Goal: Ask a question: Seek information or help from site administrators or community

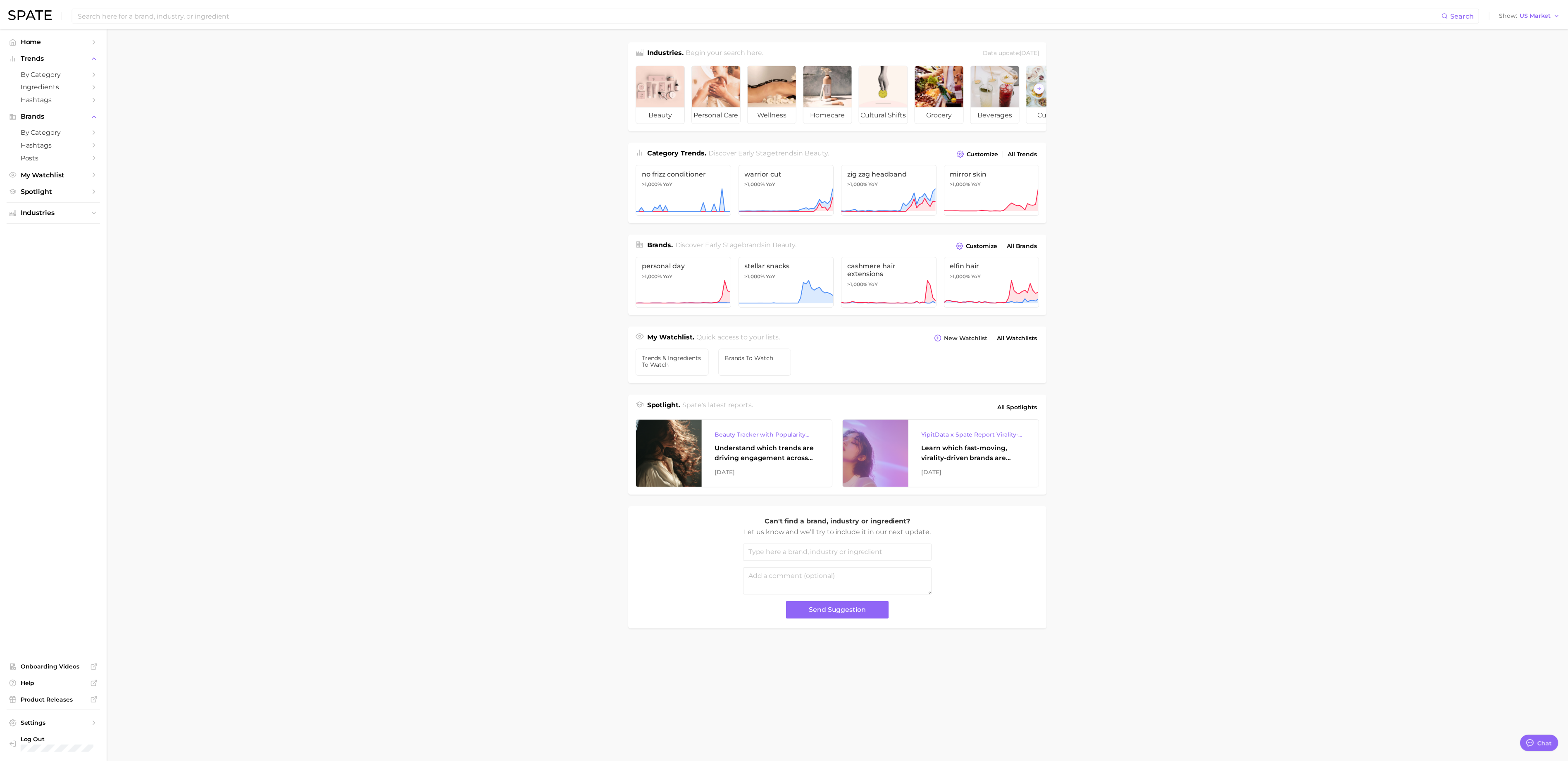
scroll to position [21, 0]
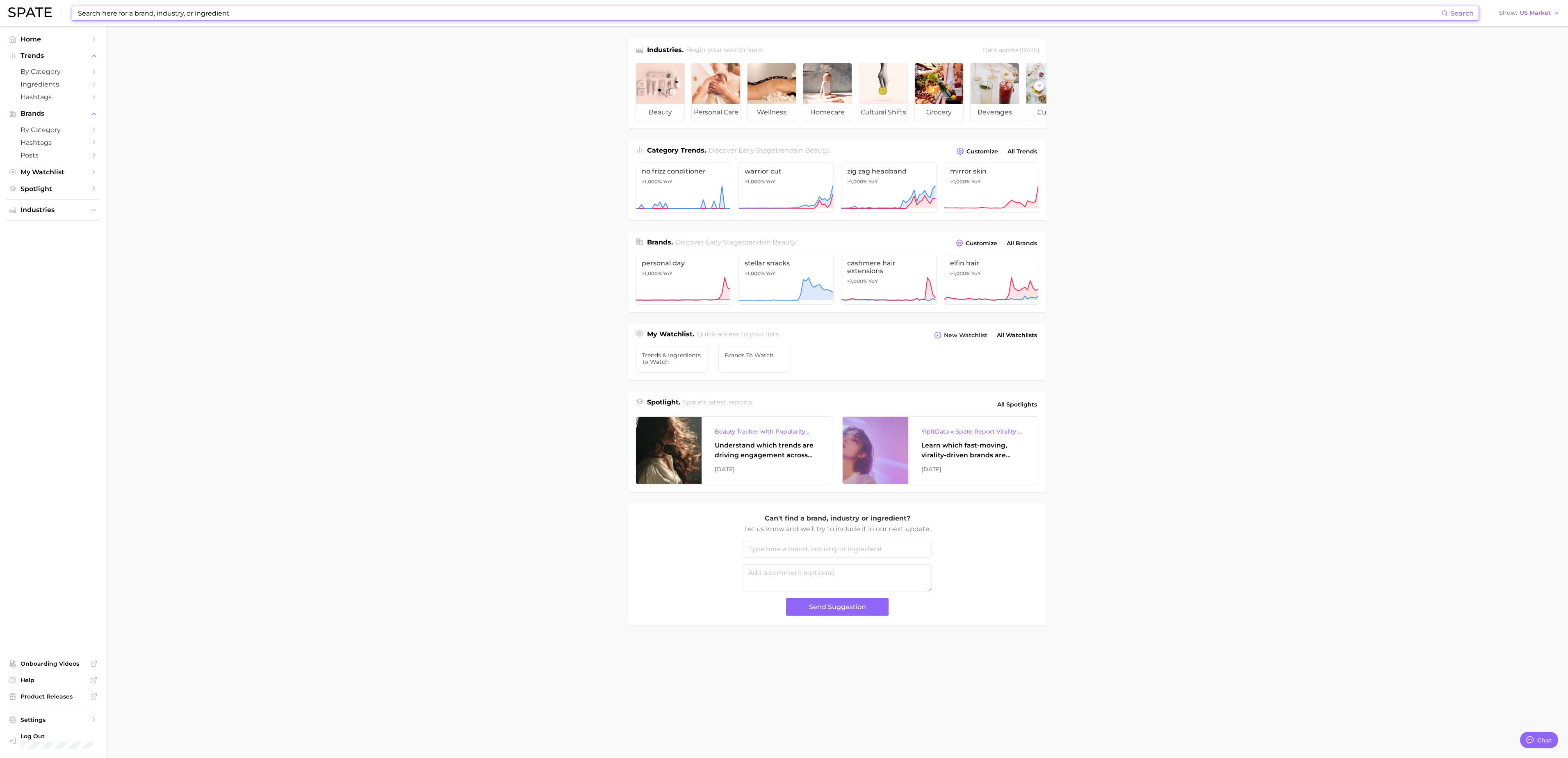
click at [163, 14] on input at bounding box center [759, 13] width 1364 height 14
type input "p"
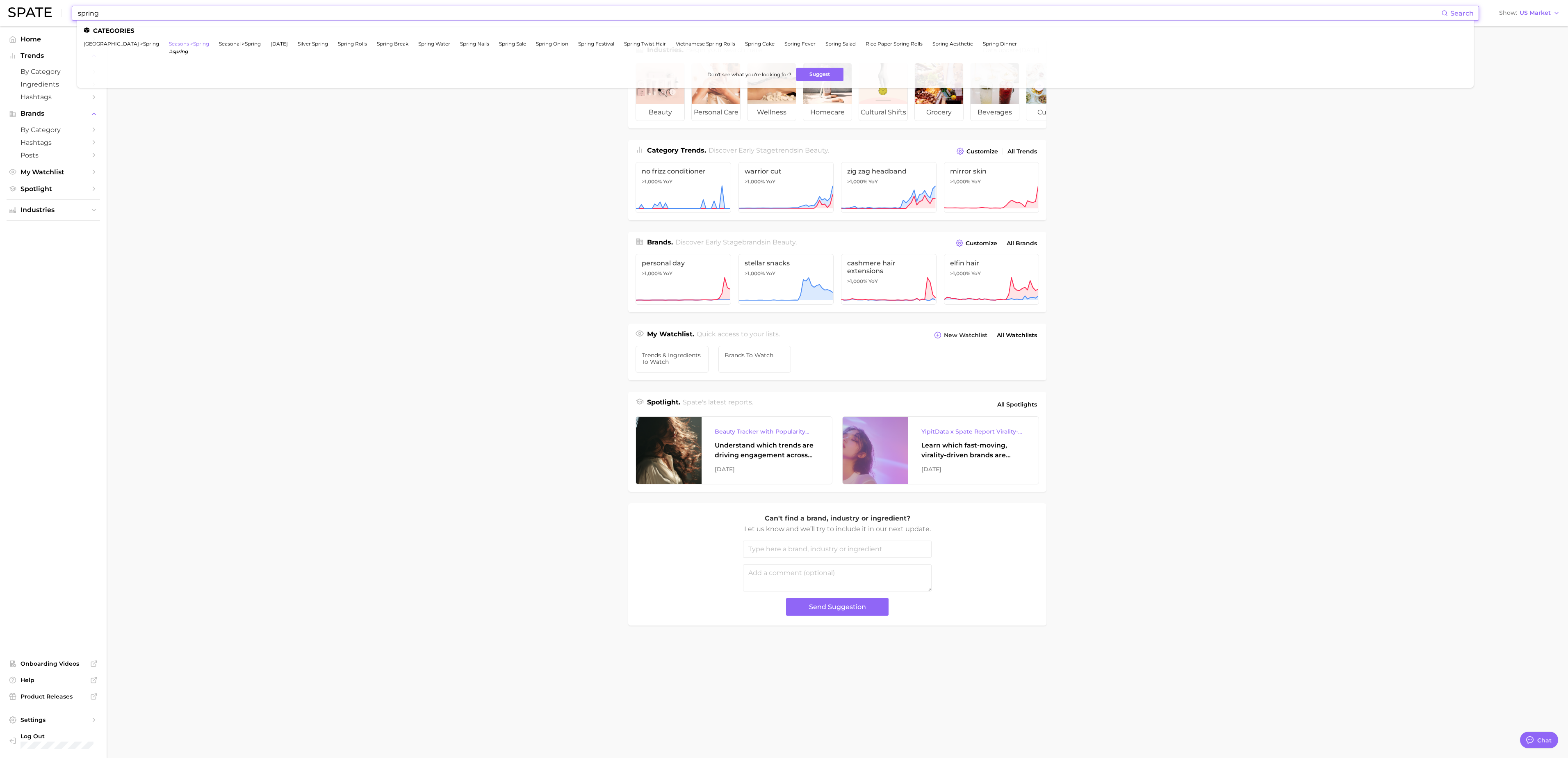
type input "spring"
click at [169, 41] on link "seasons > spring" at bounding box center [189, 44] width 40 height 6
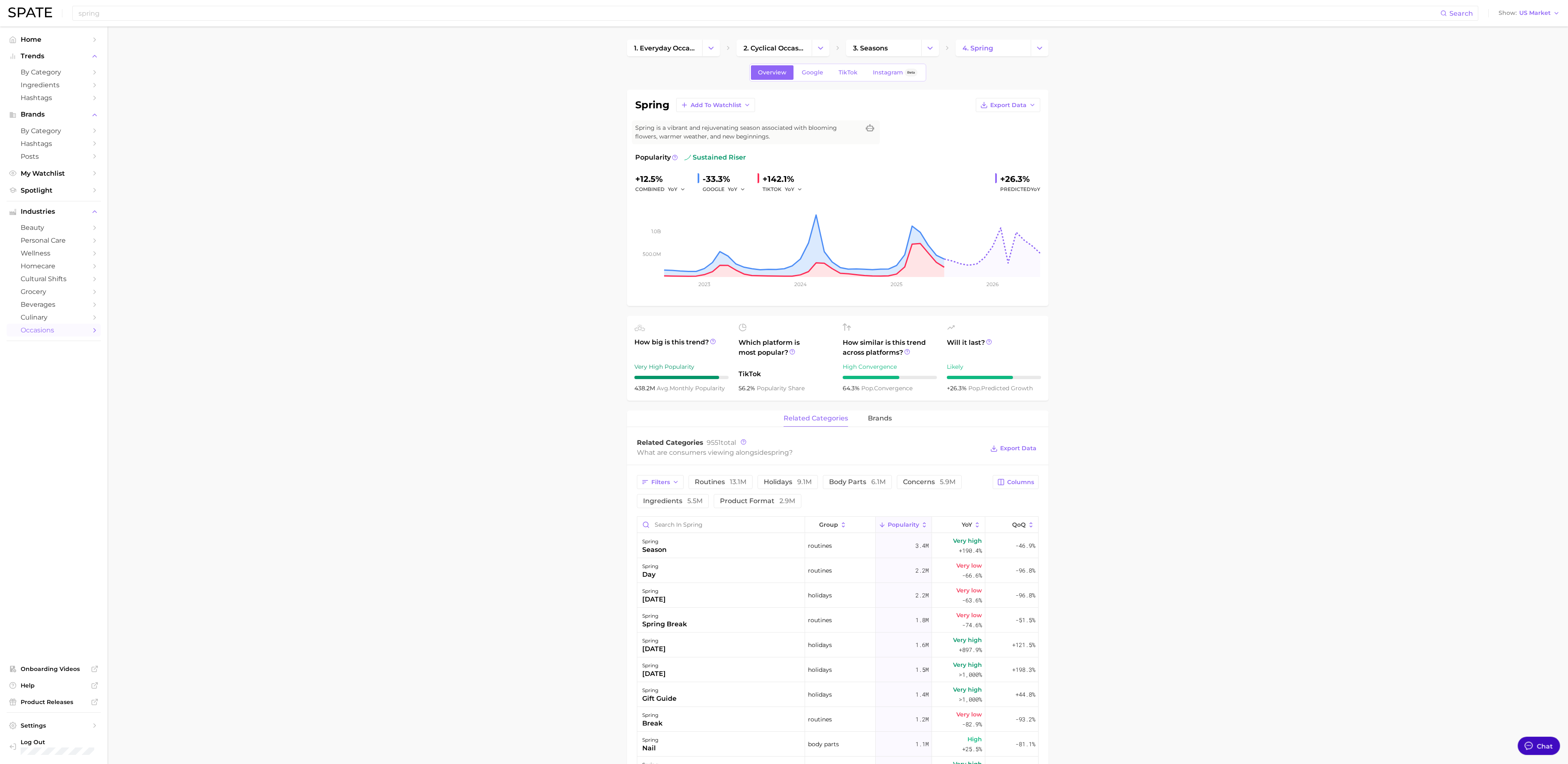
click at [1526, 739] on button "Chat" at bounding box center [1539, 746] width 42 height 18
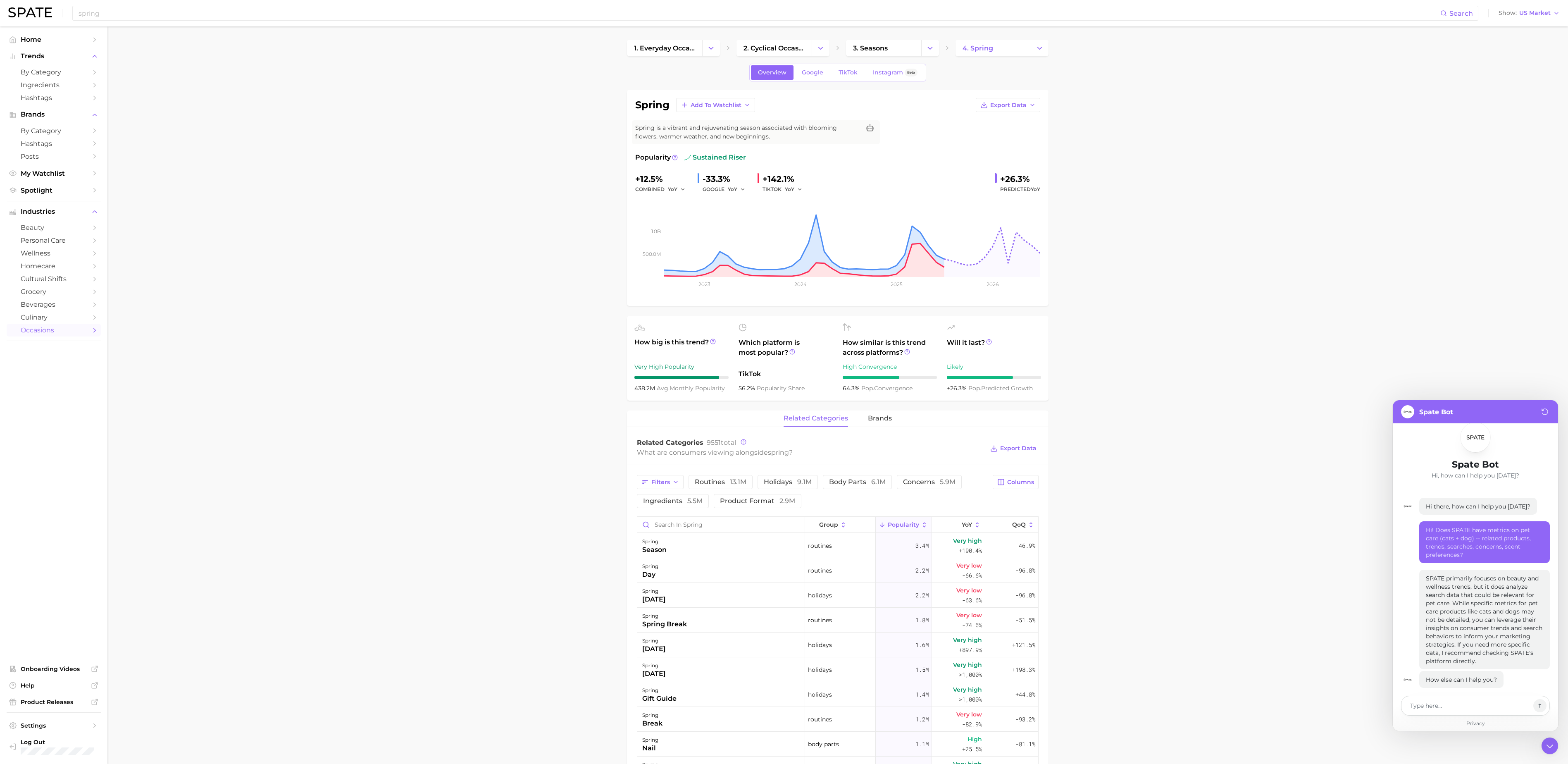
click at [1480, 701] on textarea at bounding box center [1470, 706] width 120 height 11
type textarea "x"
type textarea "H"
type textarea "x"
type textarea "Hi"
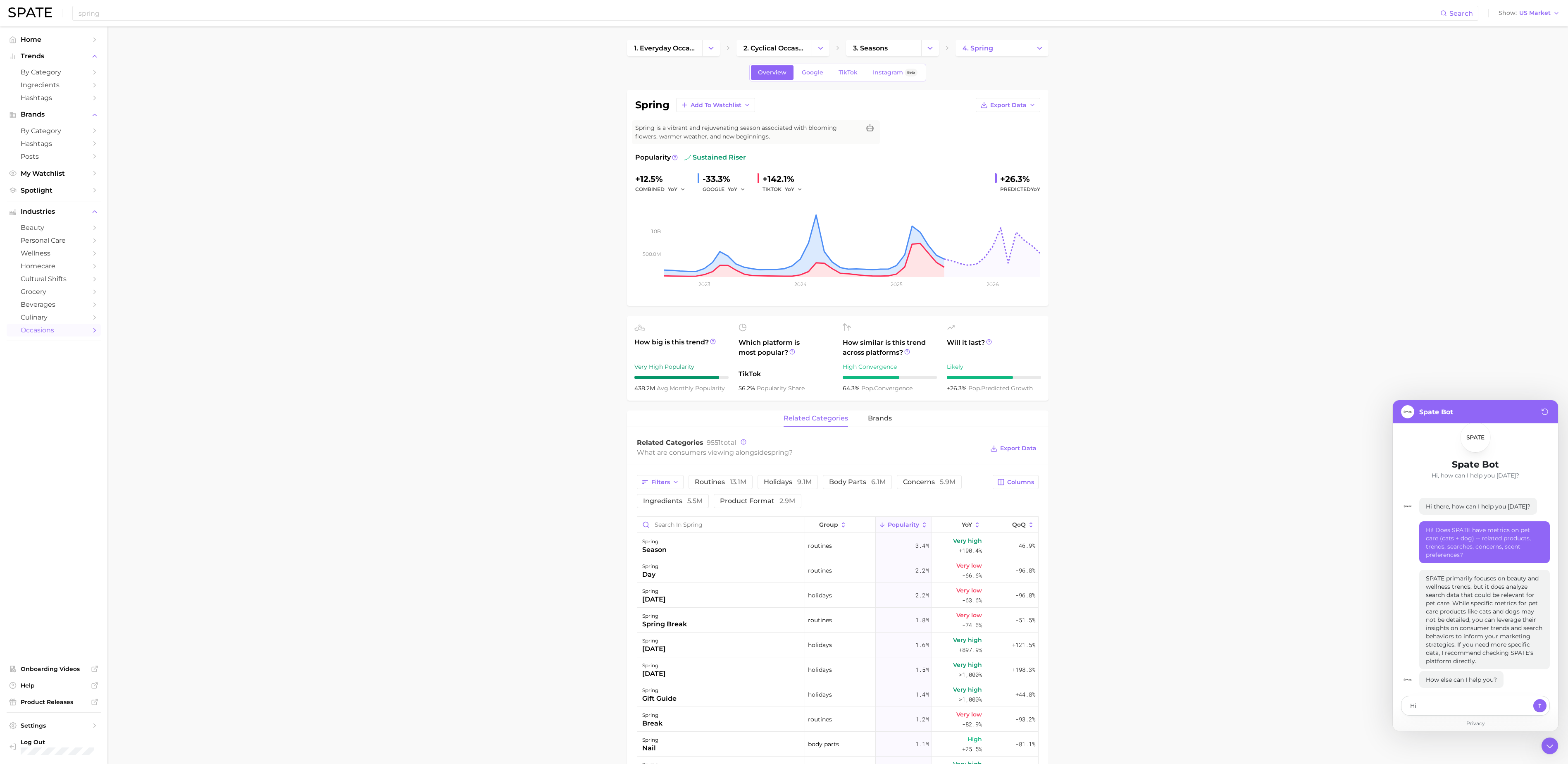
type textarea "x"
type textarea "Hi,"
type textarea "x"
type textarea "Hi,"
type textarea "x"
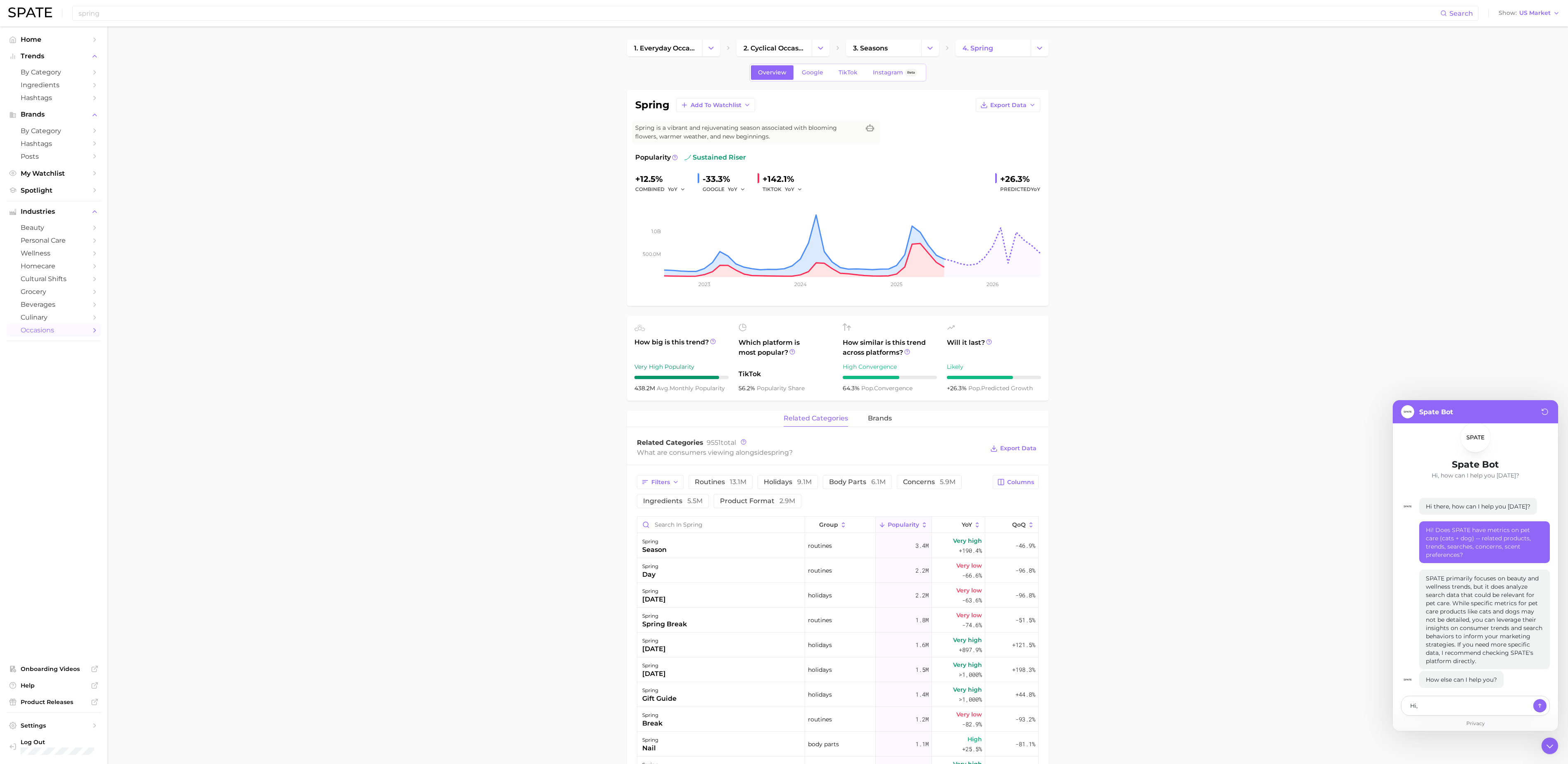
type textarea "Hi, h"
type textarea "x"
type textarea "Hi, ho"
type textarea "x"
type textarea "Hi, how"
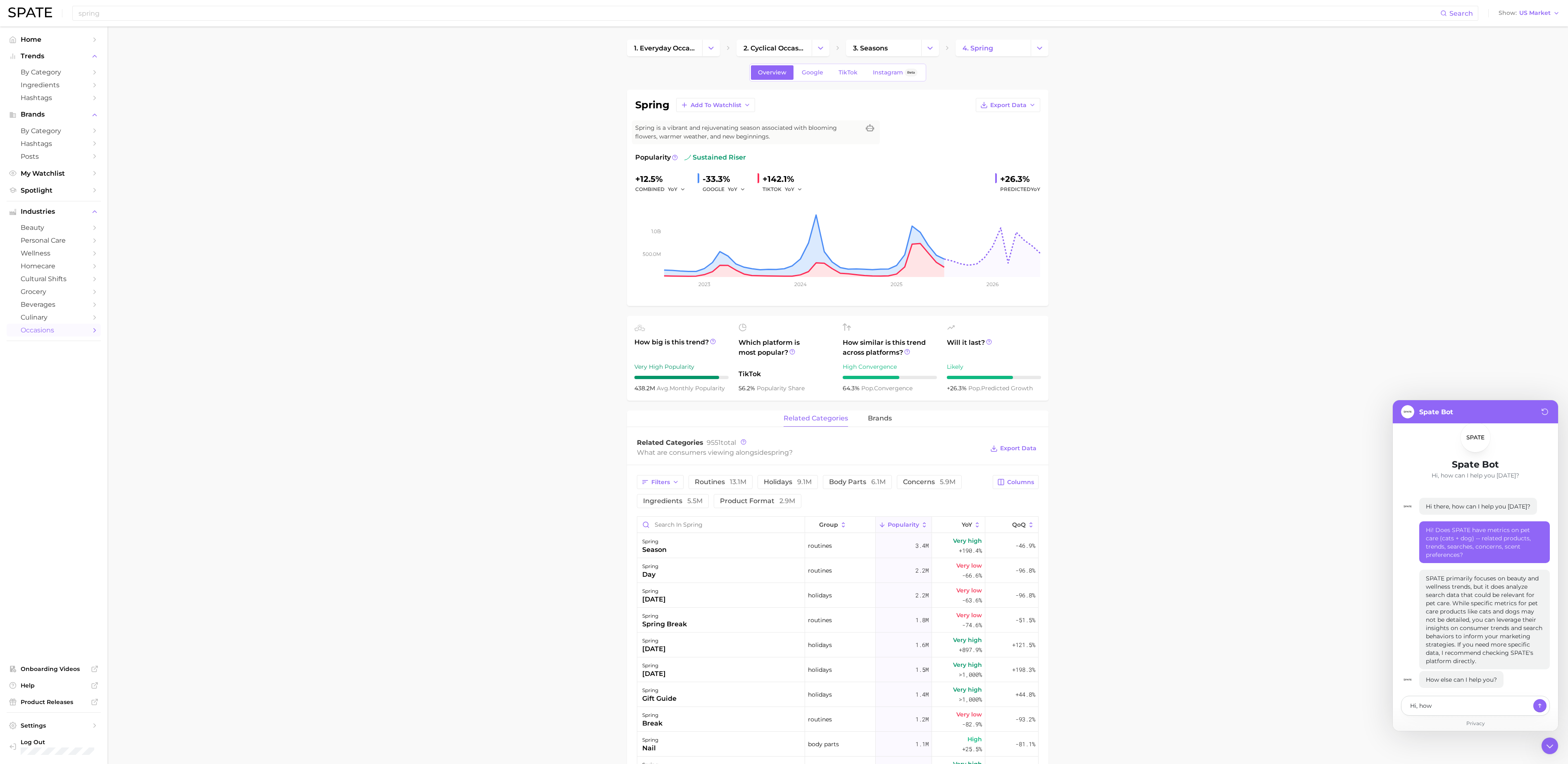
type textarea "x"
type textarea "Hi, how"
type textarea "x"
type textarea "Hi, how c"
type textarea "x"
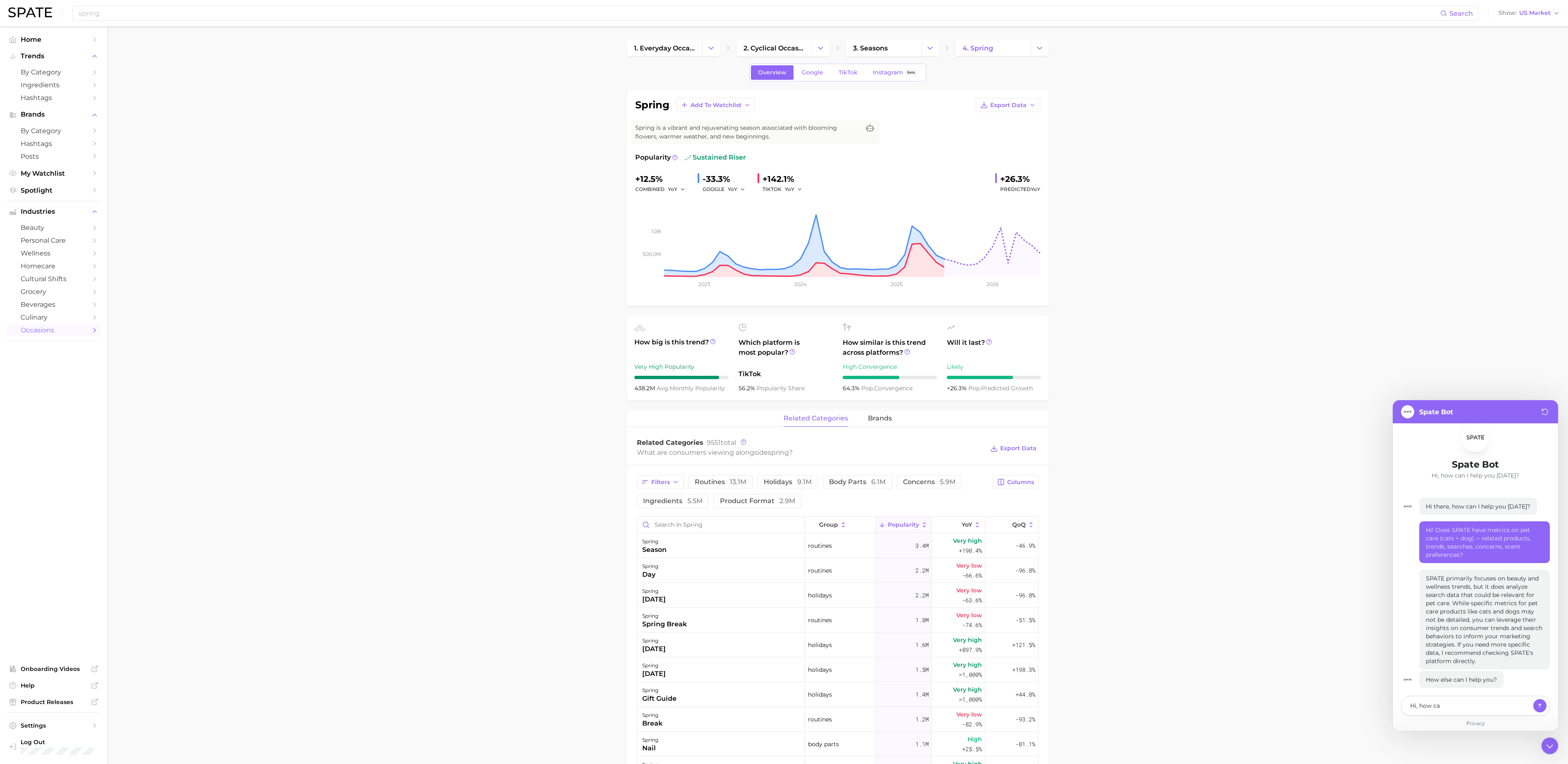
type textarea "Hi, how can"
type textarea "x"
type textarea "Hi, how can"
type textarea "x"
type textarea "Hi, how can I"
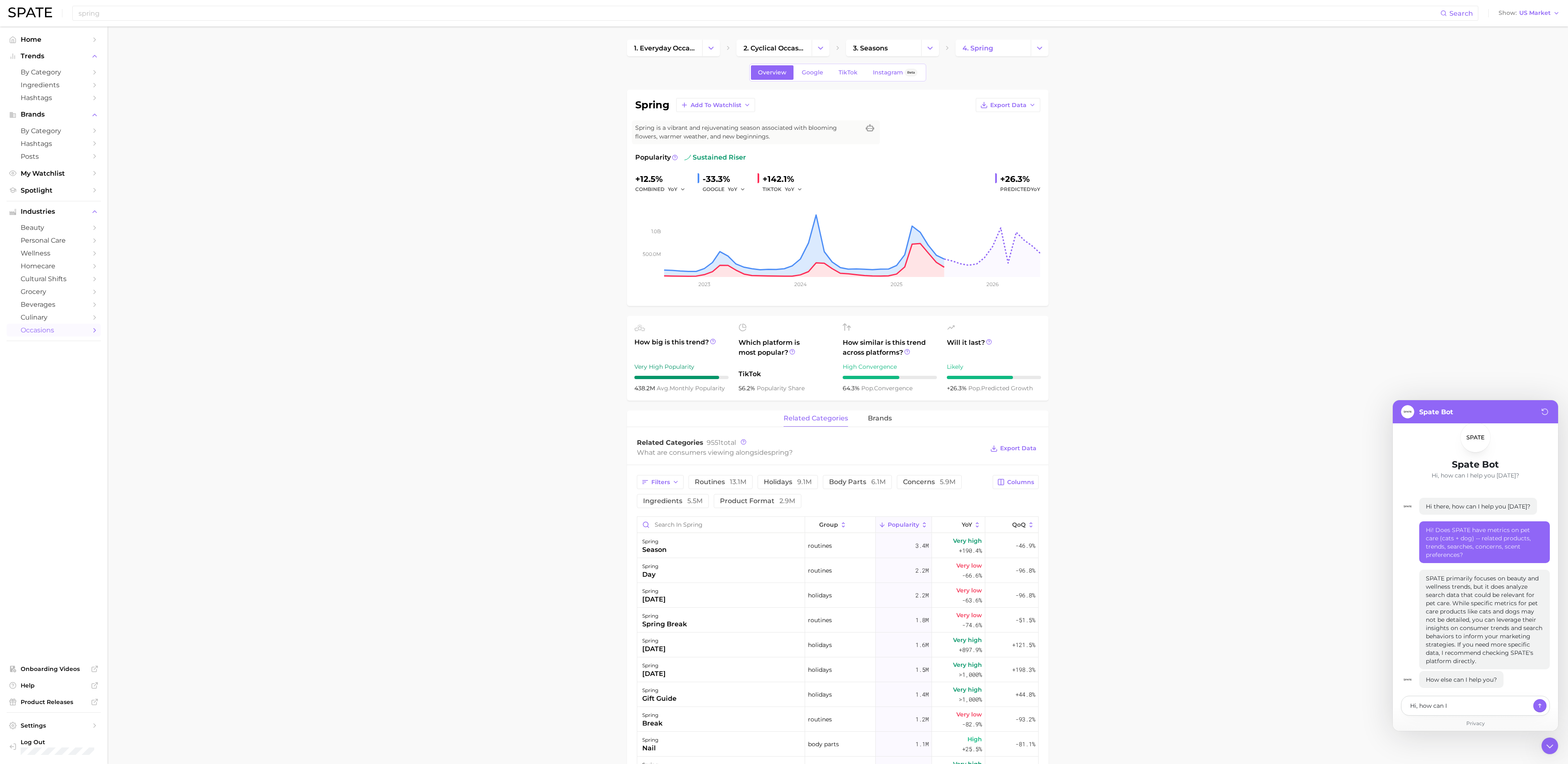
type textarea "x"
type textarea "Hi, how can I"
type textarea "x"
type textarea "Hi, how can I f"
type textarea "x"
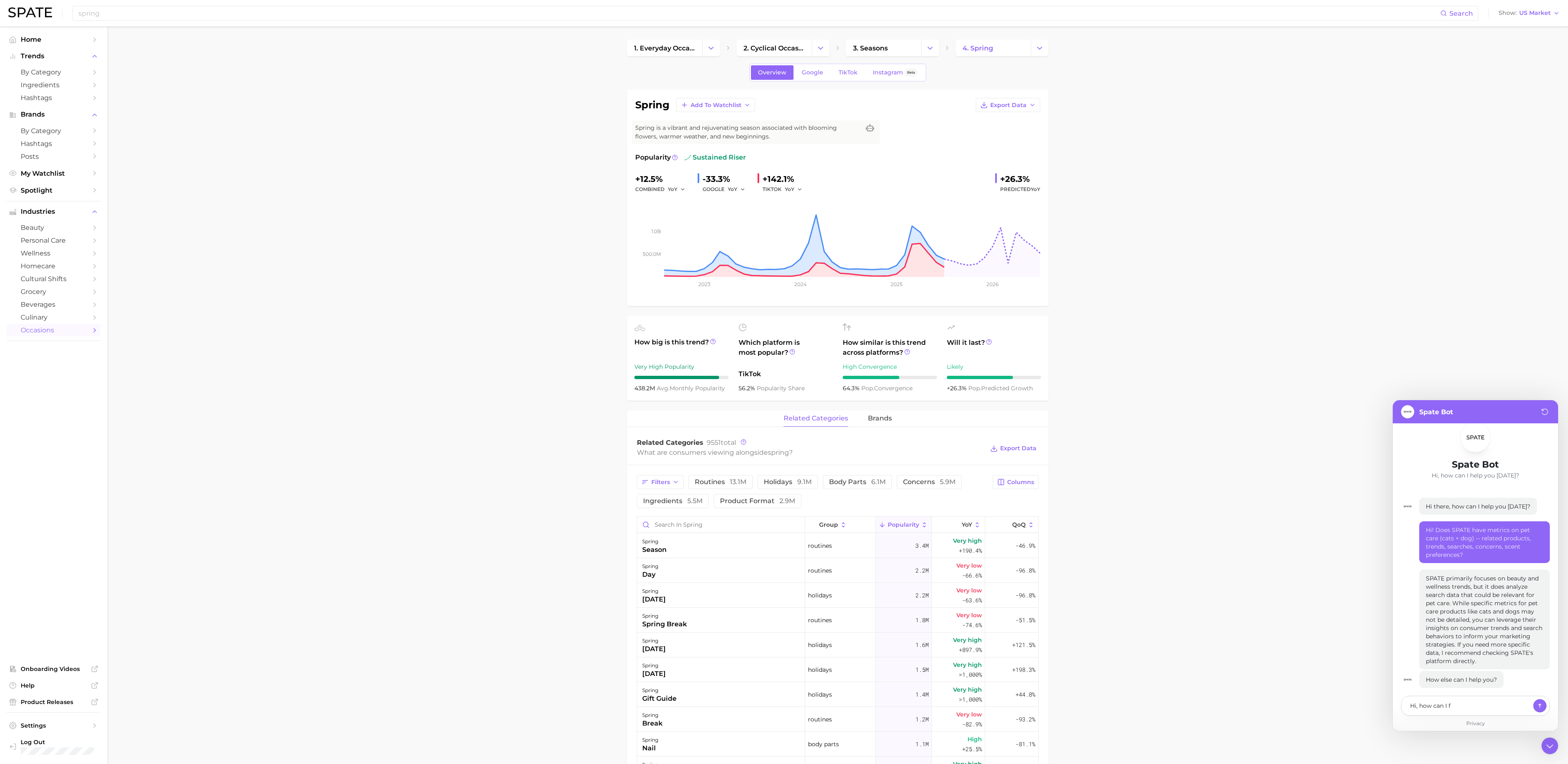
type textarea "Hi, how can I fi"
type textarea "x"
type textarea "Hi, how can I fin"
type textarea "x"
type textarea "Hi, how can I find"
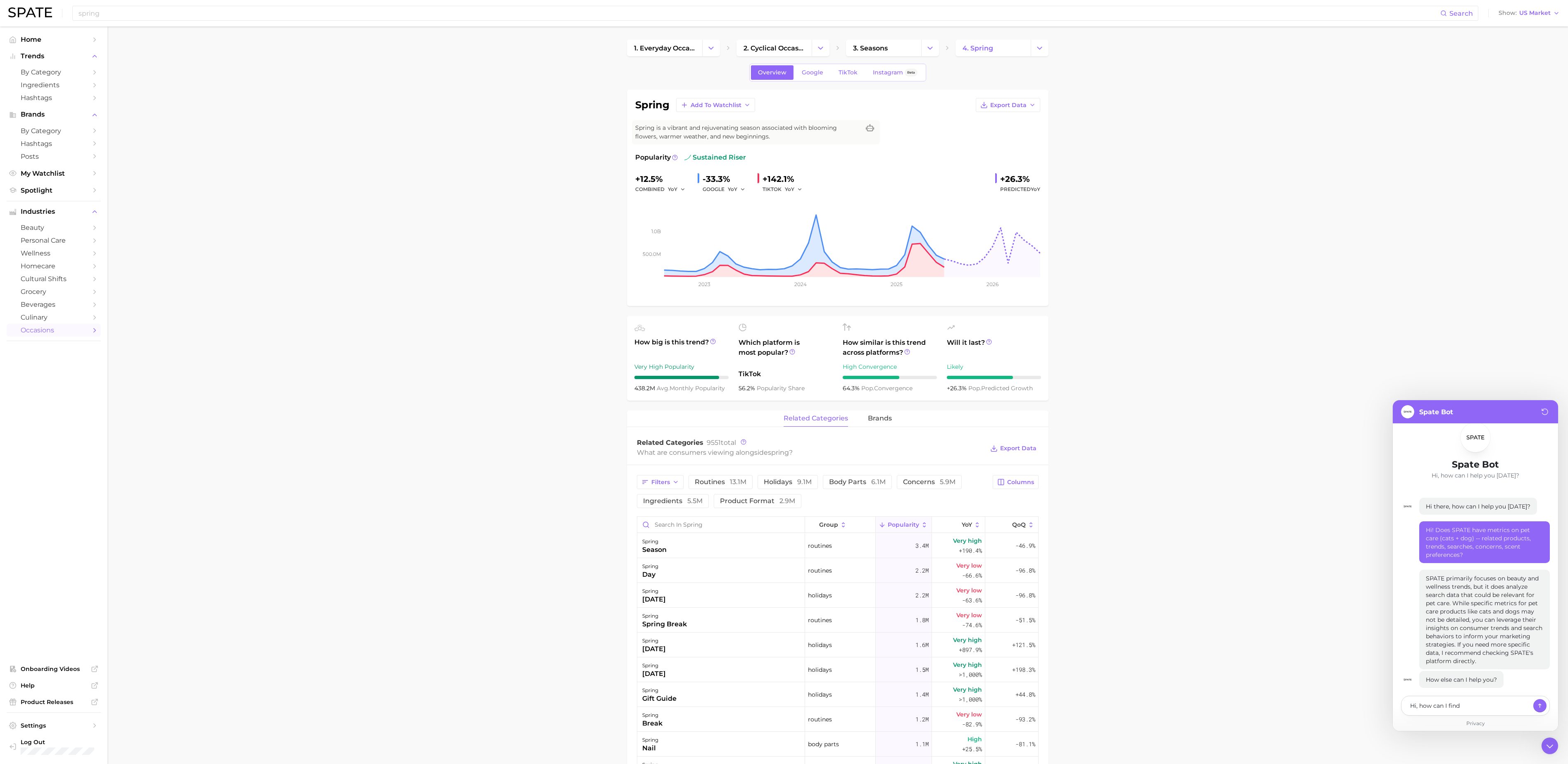
type textarea "x"
type textarea "Hi, how can I find s"
type textarea "x"
type textarea "Hi, how can I find"
type textarea "x"
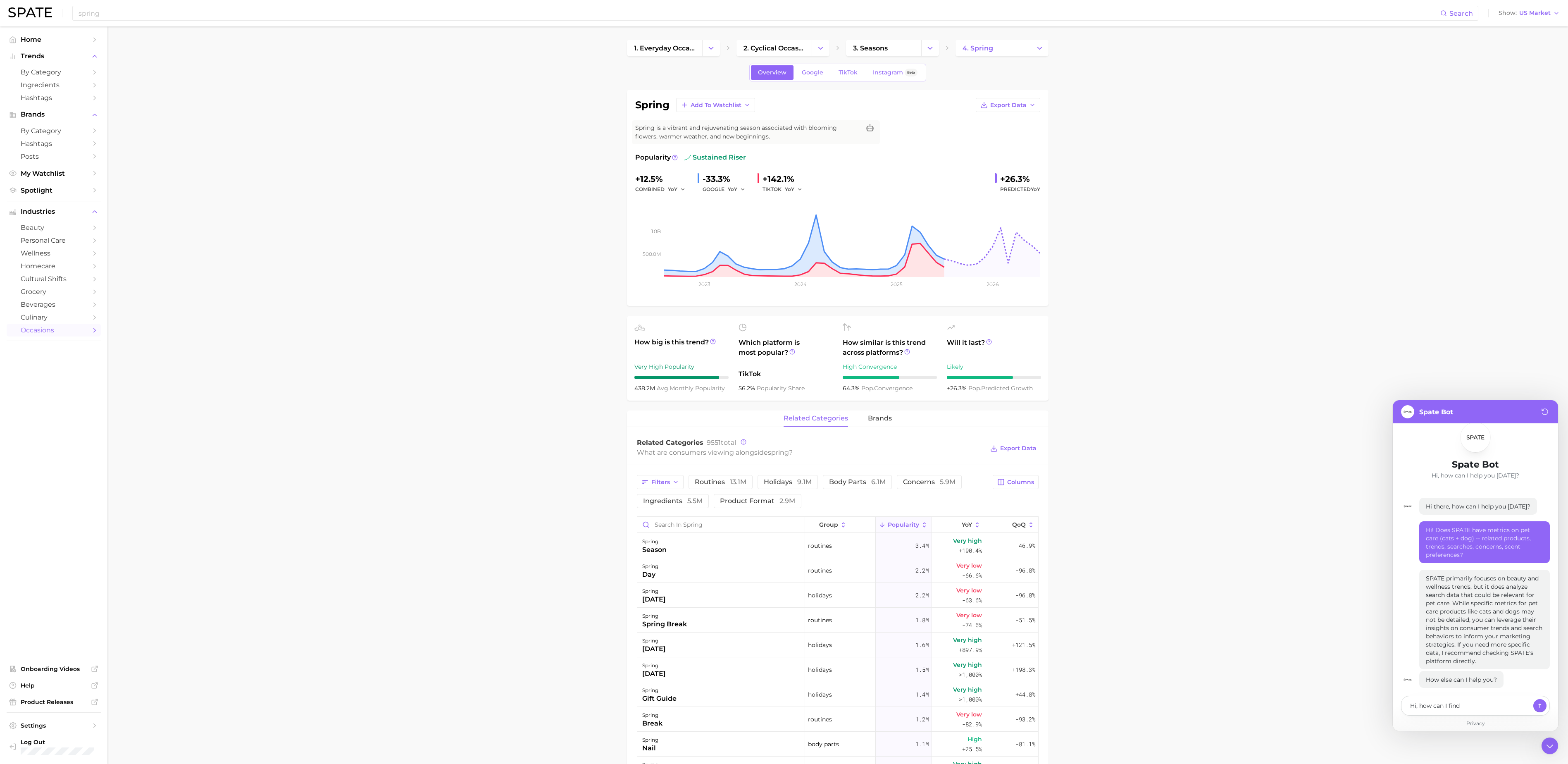
type textarea "Hi, how can I find a"
type textarea "x"
type textarea "Hi, how can I find an"
type textarea "x"
type textarea "Hi, how can I find an"
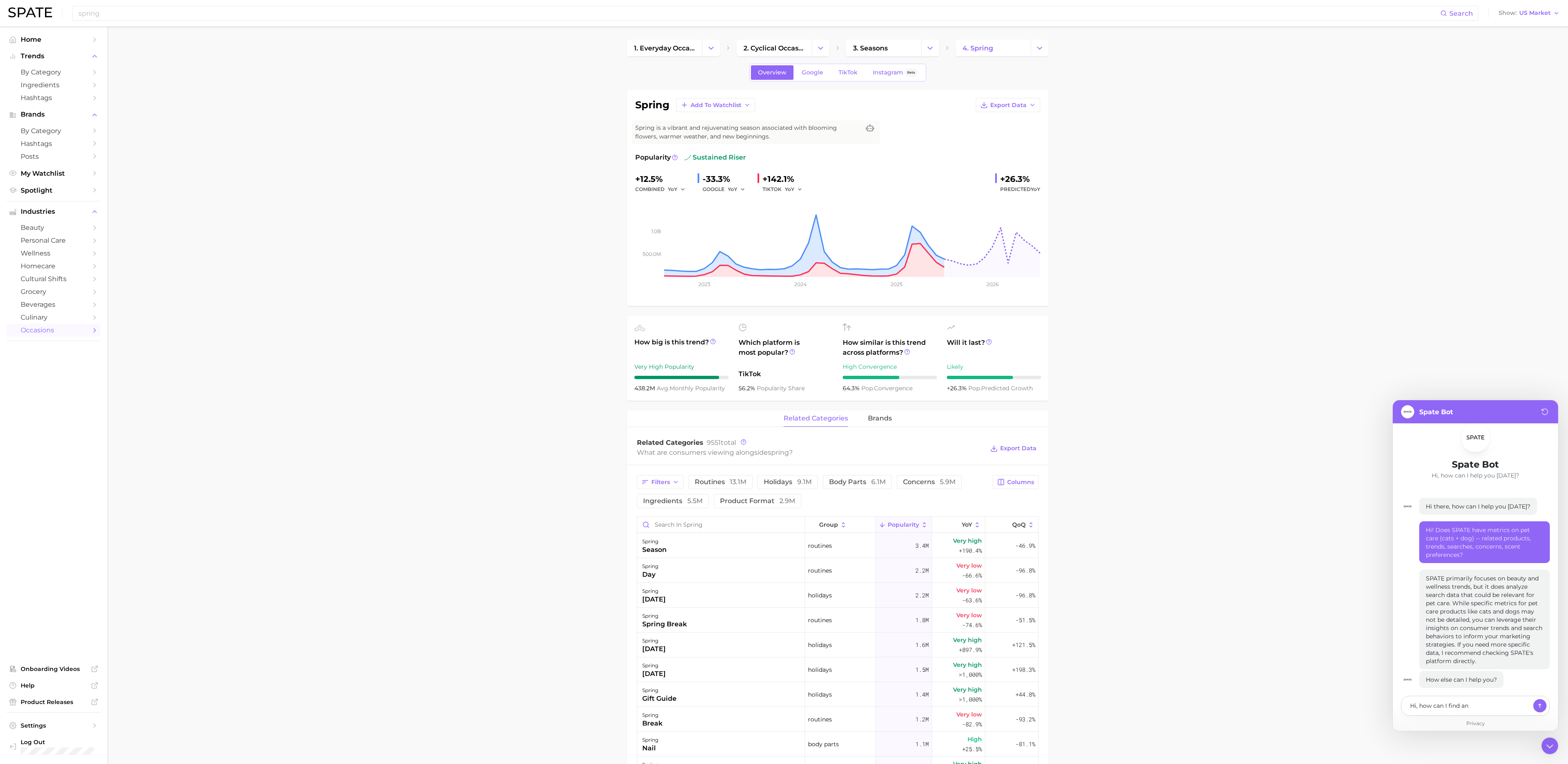
type textarea "x"
type textarea "Hi, how can I find an o"
type textarea "x"
type textarea "Hi, how can I find an ov"
type textarea "x"
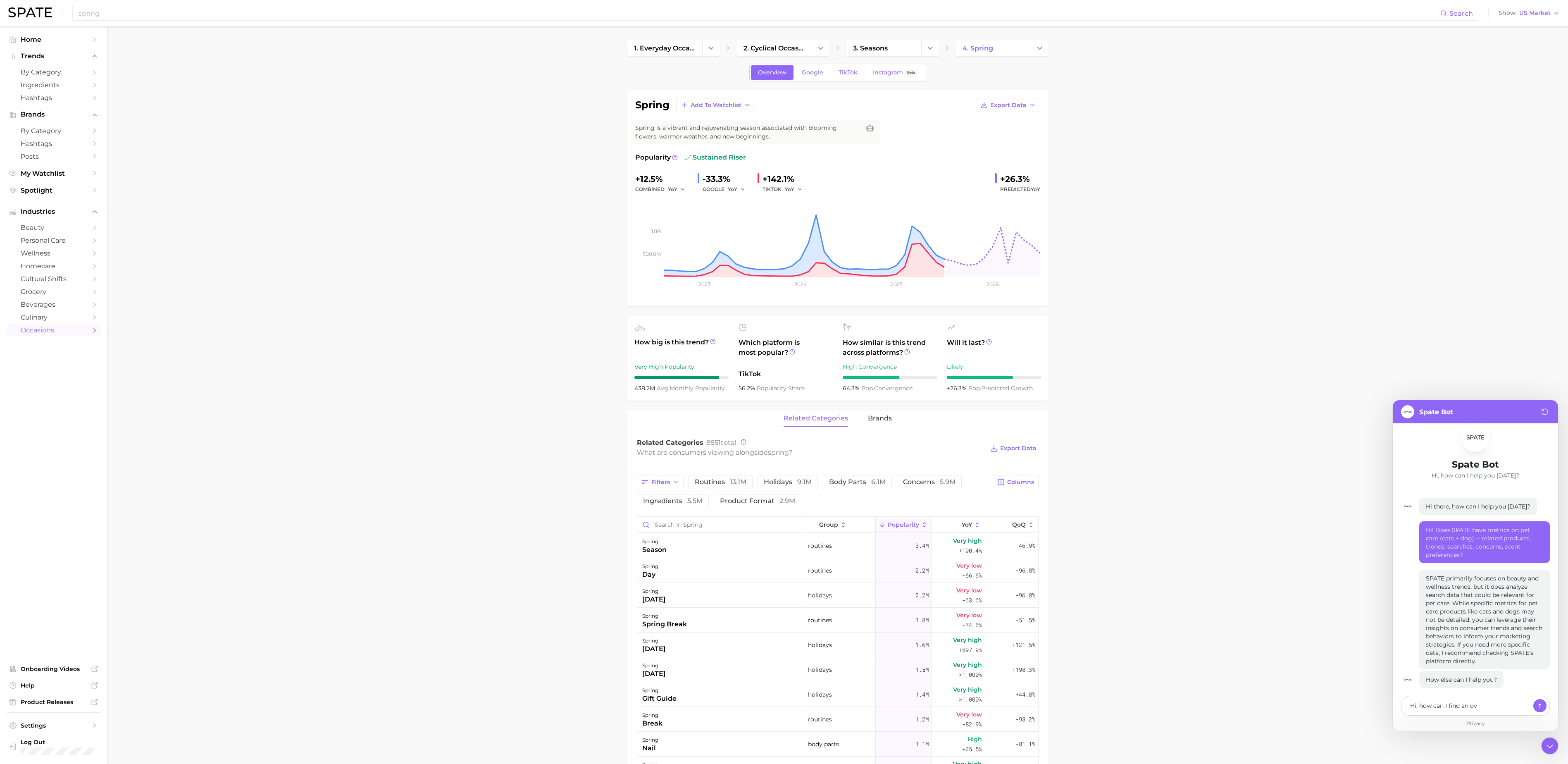
type textarea "Hi, how can I find an ove"
type textarea "x"
type textarea "Hi, how can I find an over"
type textarea "x"
type textarea "Hi, how can I find an overvi"
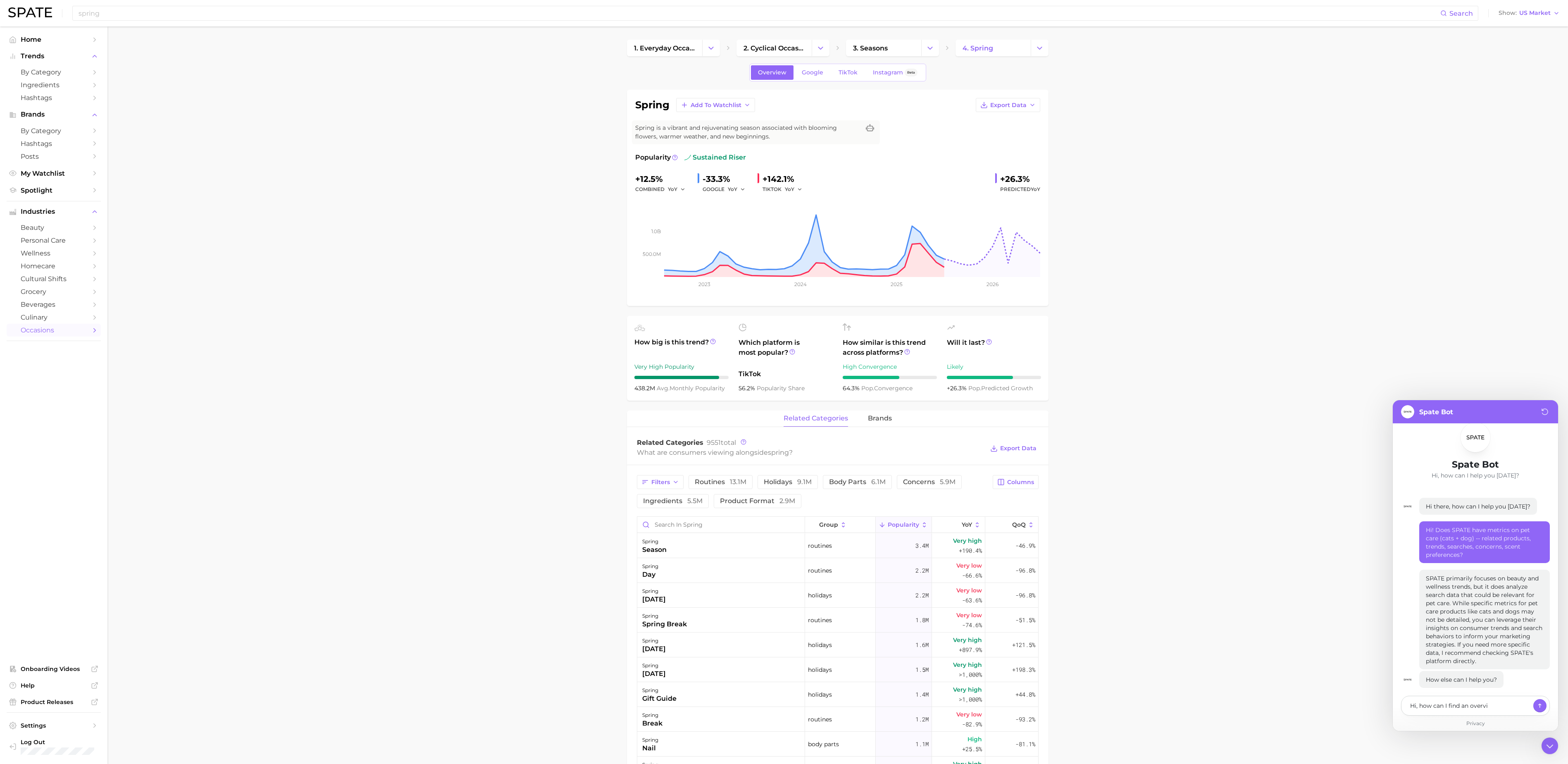
type textarea "x"
type textarea "Hi, how can I find an overvie"
type textarea "x"
type textarea "Hi, how can I find an overview"
type textarea "x"
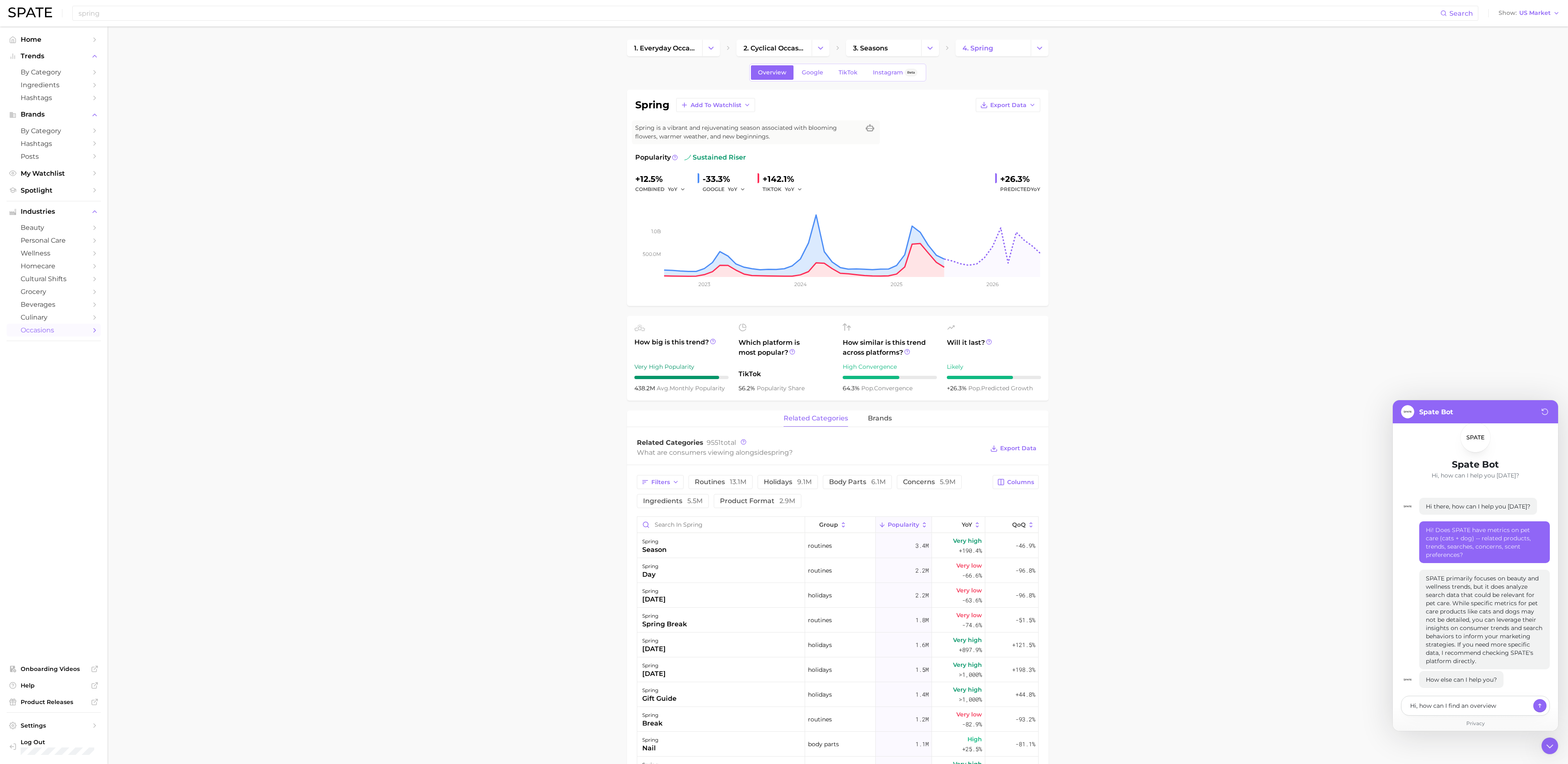
type textarea "Hi, how can I find an overview"
type textarea "x"
type textarea "Hi, how can I find an overview c"
type textarea "x"
type textarea "Hi, how can I find an overview ch"
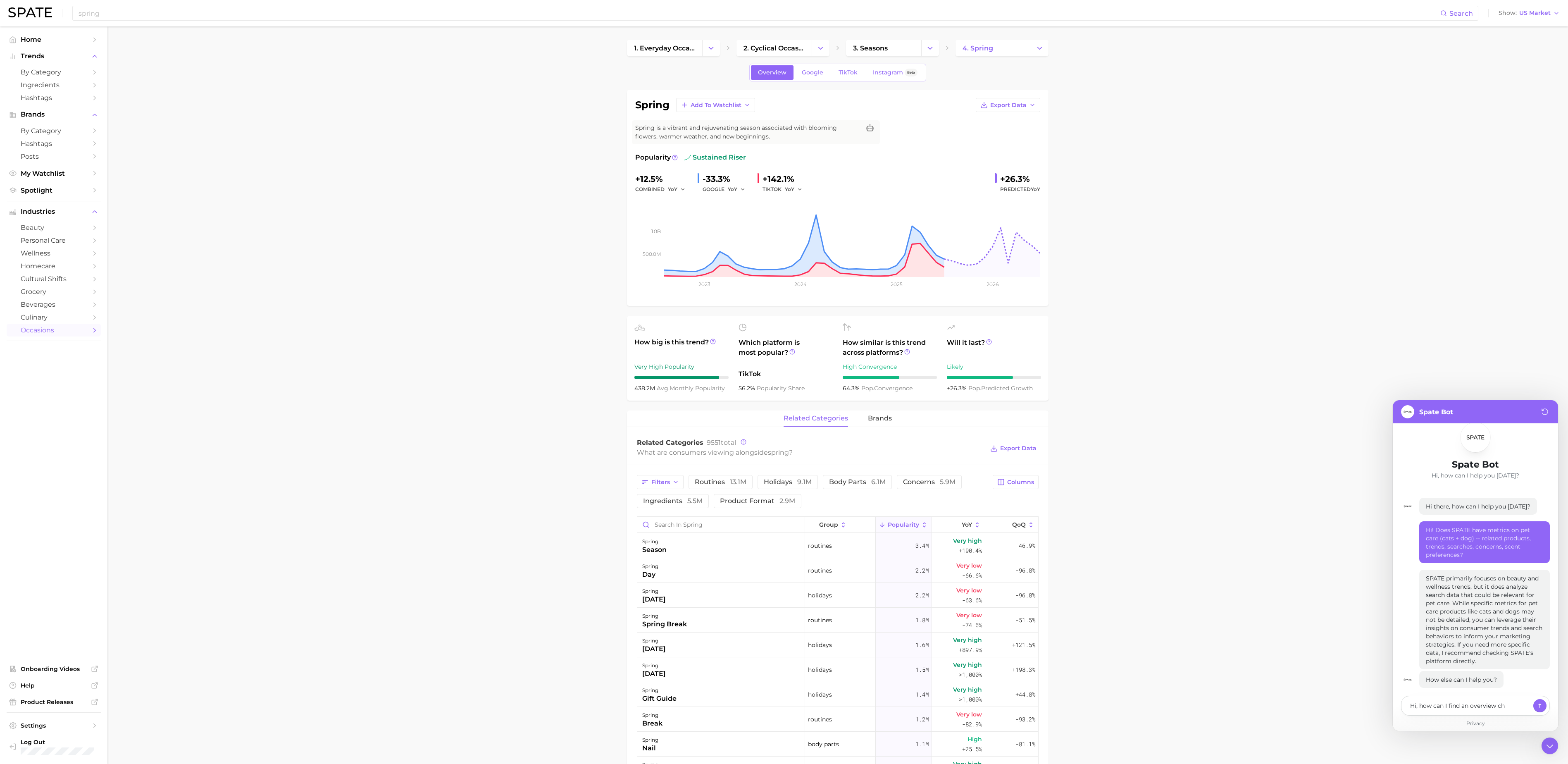
type textarea "x"
type textarea "Hi, how can I find an overview cha"
type textarea "x"
type textarea "Hi, how can I find an overview char"
type textarea "x"
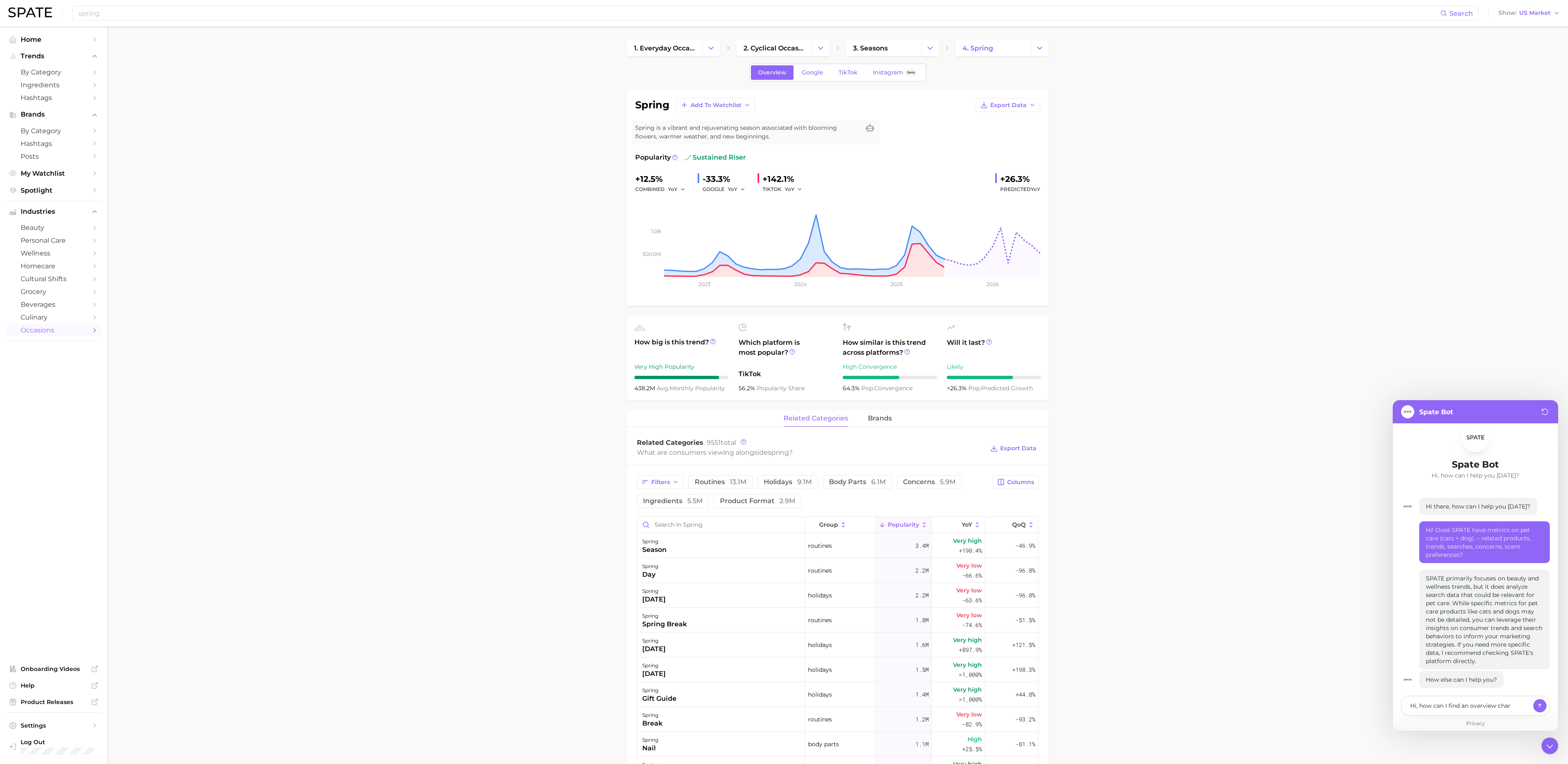
type textarea "Hi, how can I find an overview chart"
type textarea "x"
type textarea "Hi, how can I find an overview chart"
type textarea "x"
type textarea "Hi, how can I find an overview chart o"
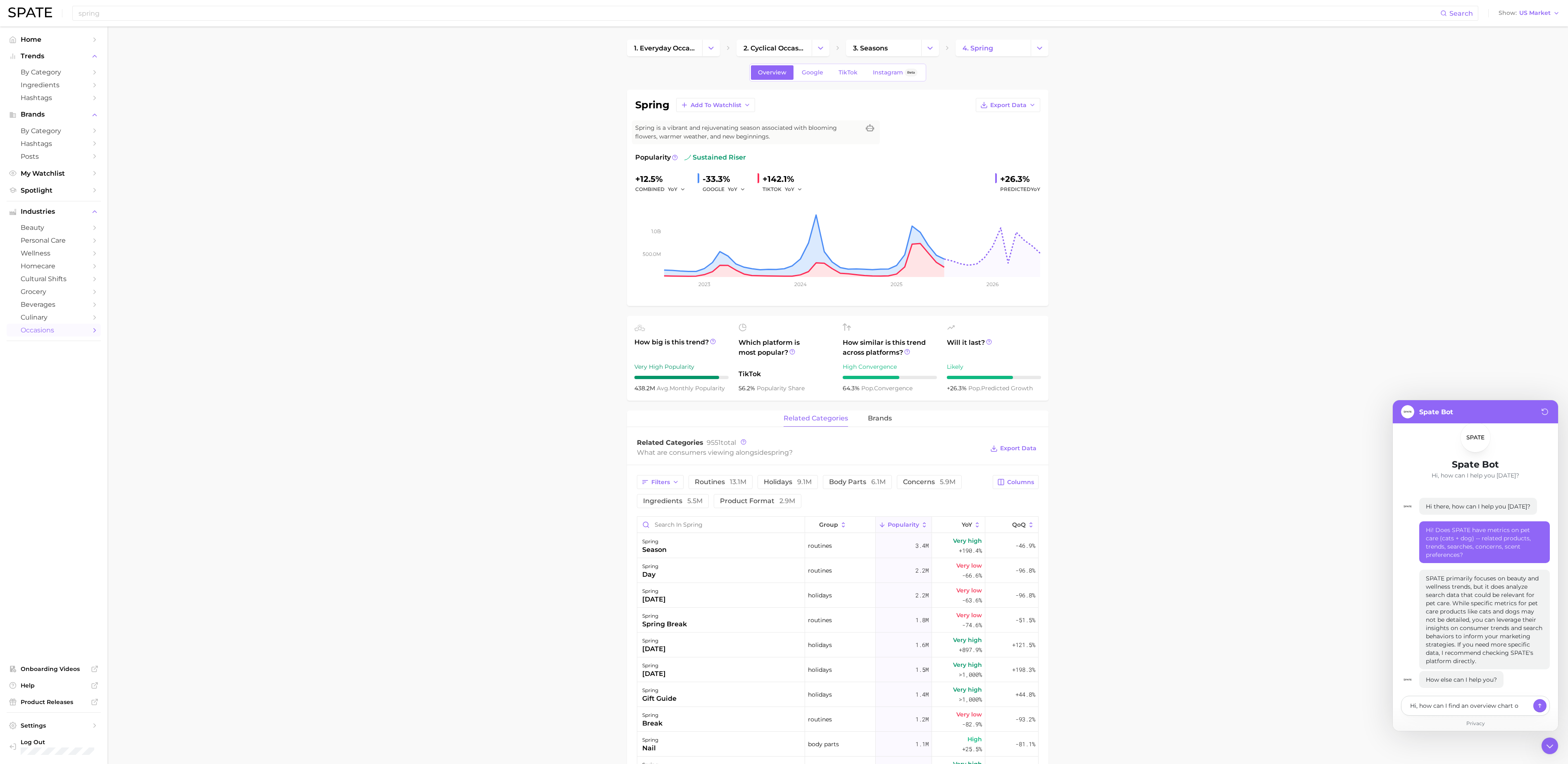
type textarea "x"
type textarea "Hi, how can I find an overview chart on"
type textarea "x"
type textarea "Hi, how can I find an overview chart on"
type textarea "x"
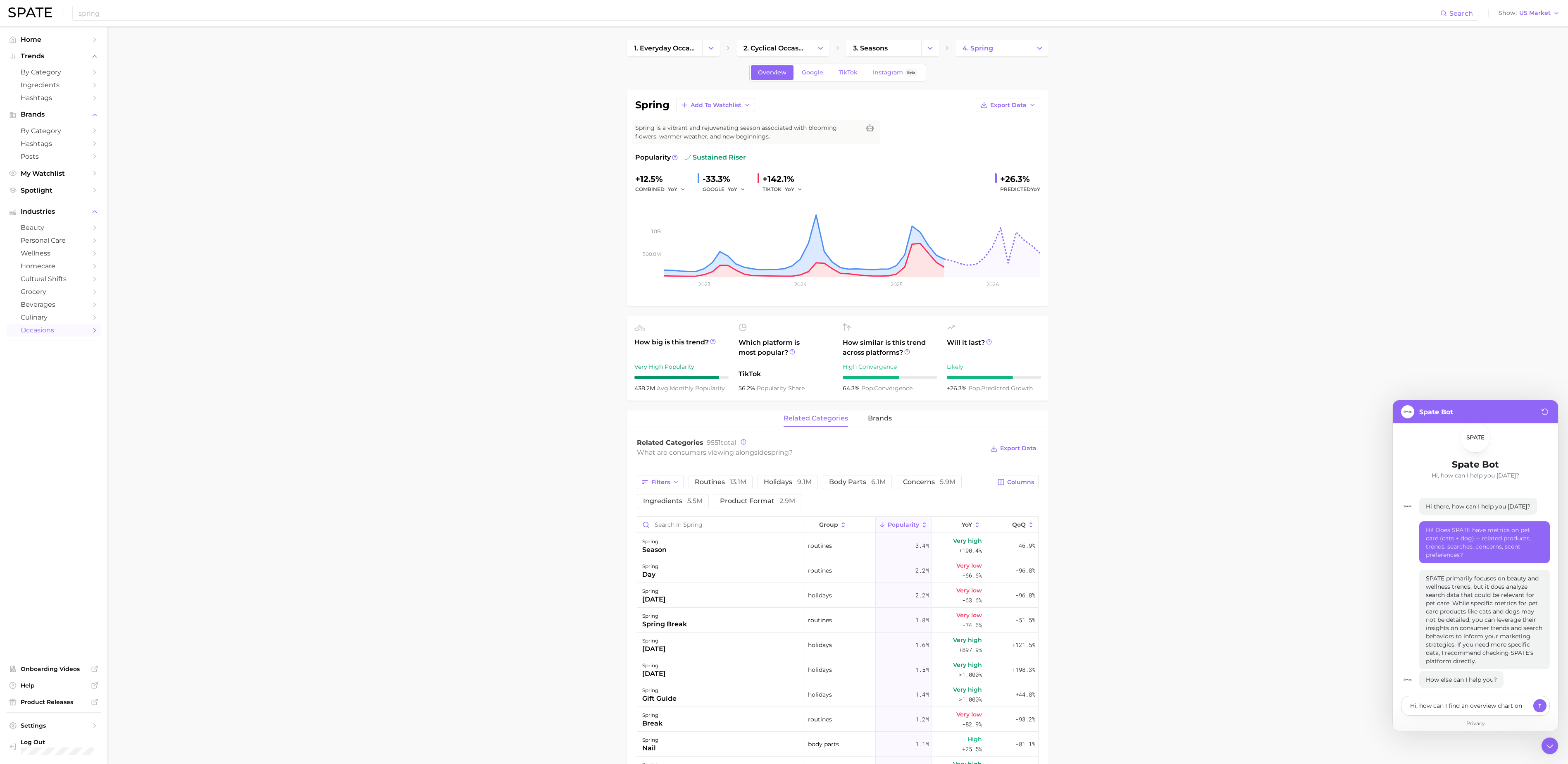
type textarea "Hi, how can I find an overview chart on S"
type textarea "x"
type textarea "Hi, how can I find an overview chart on Sp"
type textarea "x"
type textarea "Hi, how can I find an overview chart on Spr"
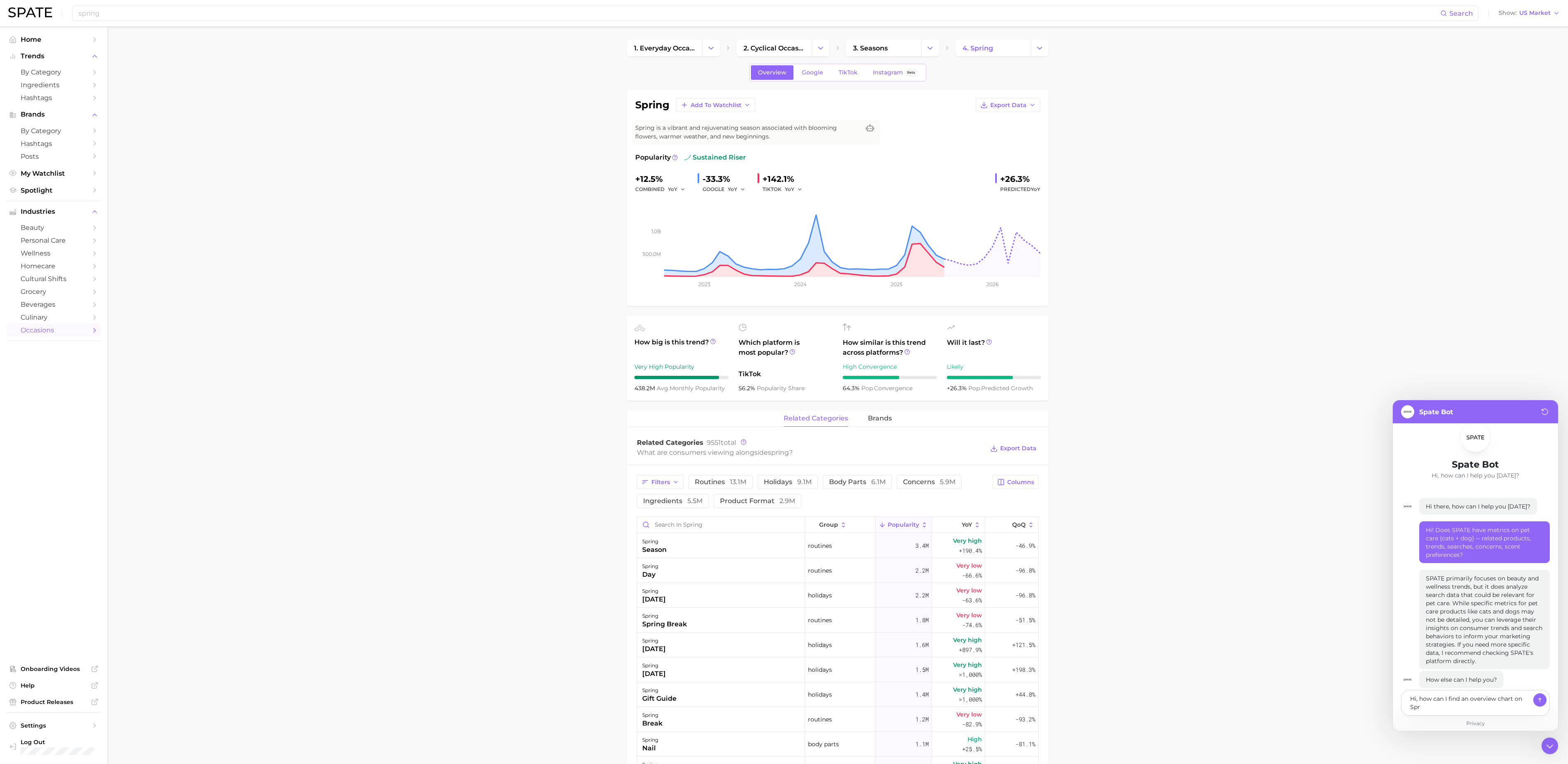
type textarea "x"
type textarea "Hi, how can I find an overview chart on Spri"
type textarea "x"
type textarea "Hi, how can I find an overview chart on Sprin"
type textarea "x"
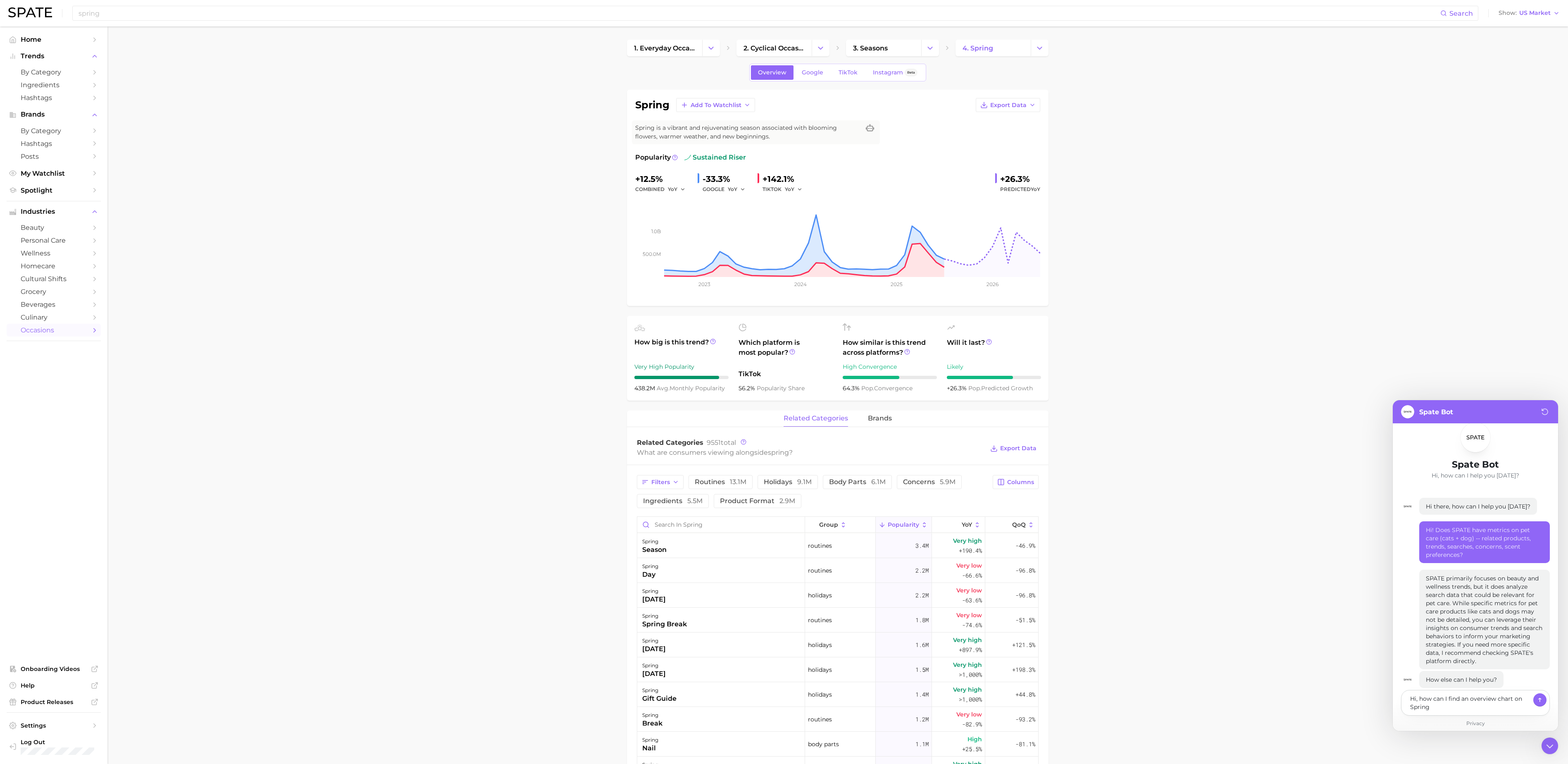
type textarea "Hi, how can I find an overview chart on Spring"
type textarea "x"
type textarea "Hi, how can I find an overview chart on Spring F"
type textarea "x"
type textarea "Hi, how can I find an overview chart on Spring Fr"
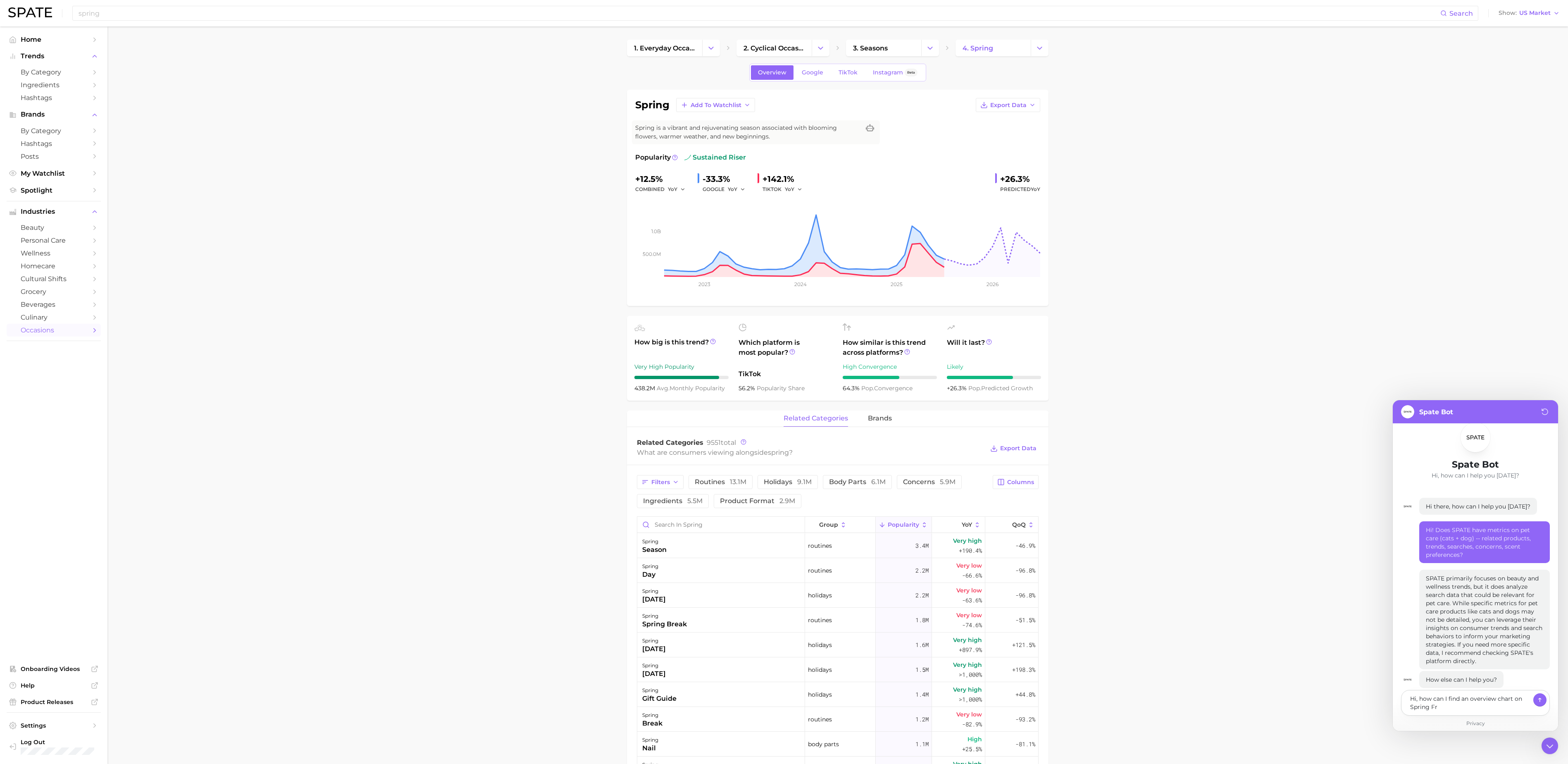
type textarea "x"
type textarea "Hi, how can I find an overview chart on Spring Fra"
type textarea "x"
type textarea "Hi, how can I find an overview chart on Spring Frag"
type textarea "x"
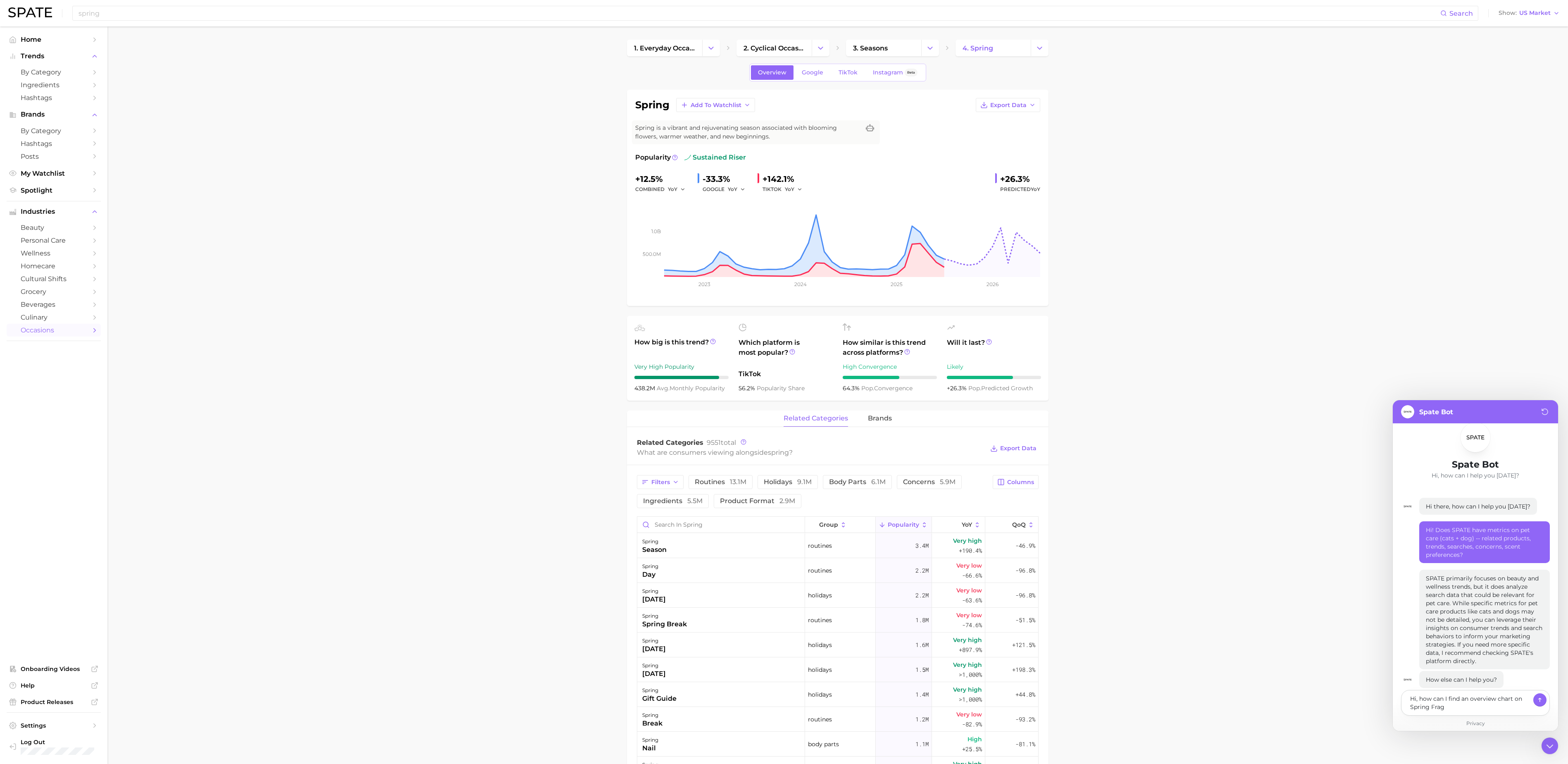
type textarea "Hi, how can I find an overview chart on Spring Fragr"
type textarea "x"
type textarea "Hi, how can I find an overview chart on Spring Fragra"
type textarea "x"
type textarea "Hi, how can I find an overview chart on Spring Fragrac"
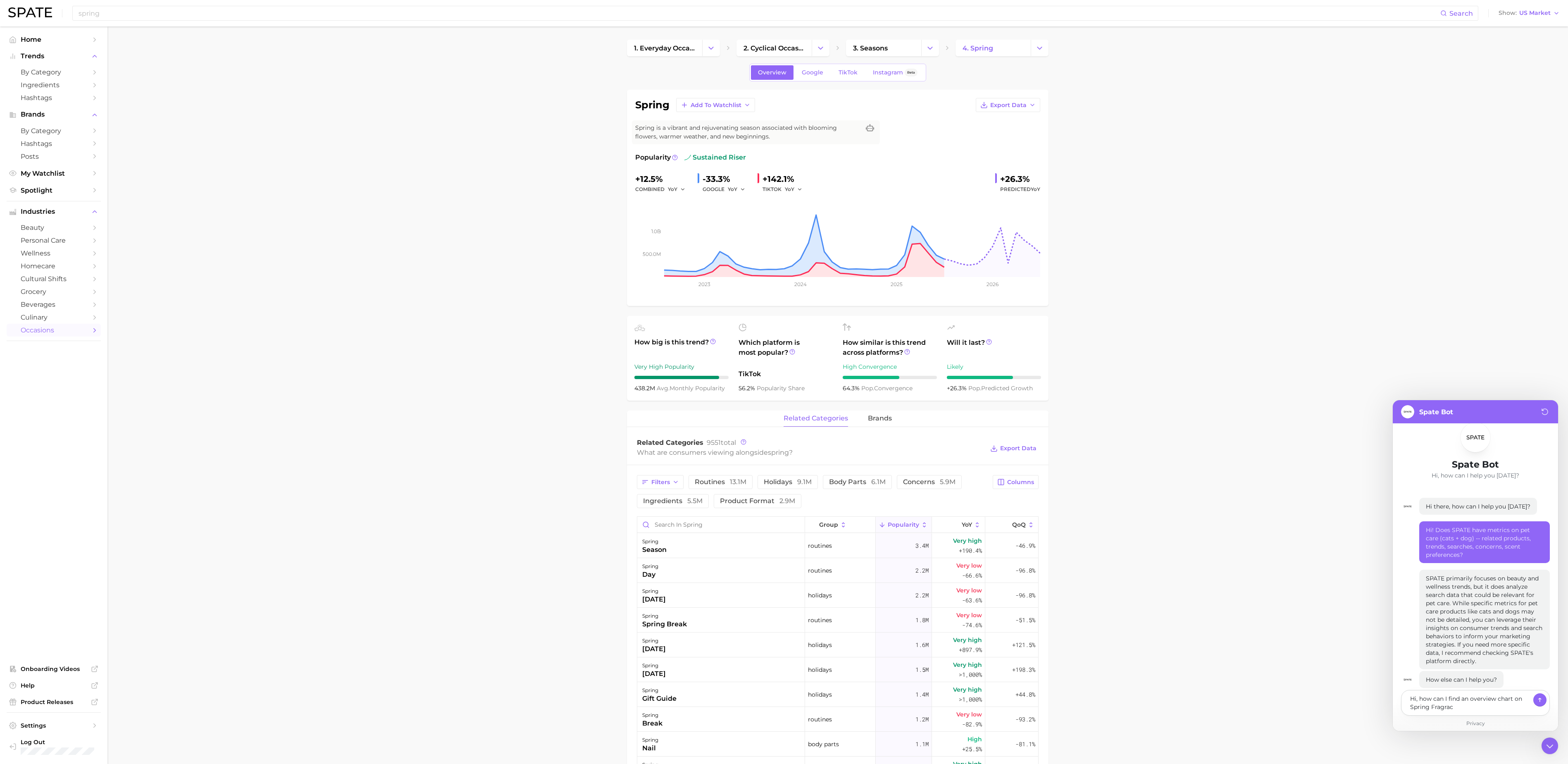
type textarea "x"
type textarea "Hi, how can I find an overview chart on Spring Fragra"
type textarea "x"
type textarea "Hi, how can I find an overview chart on Spring Fragran"
type textarea "x"
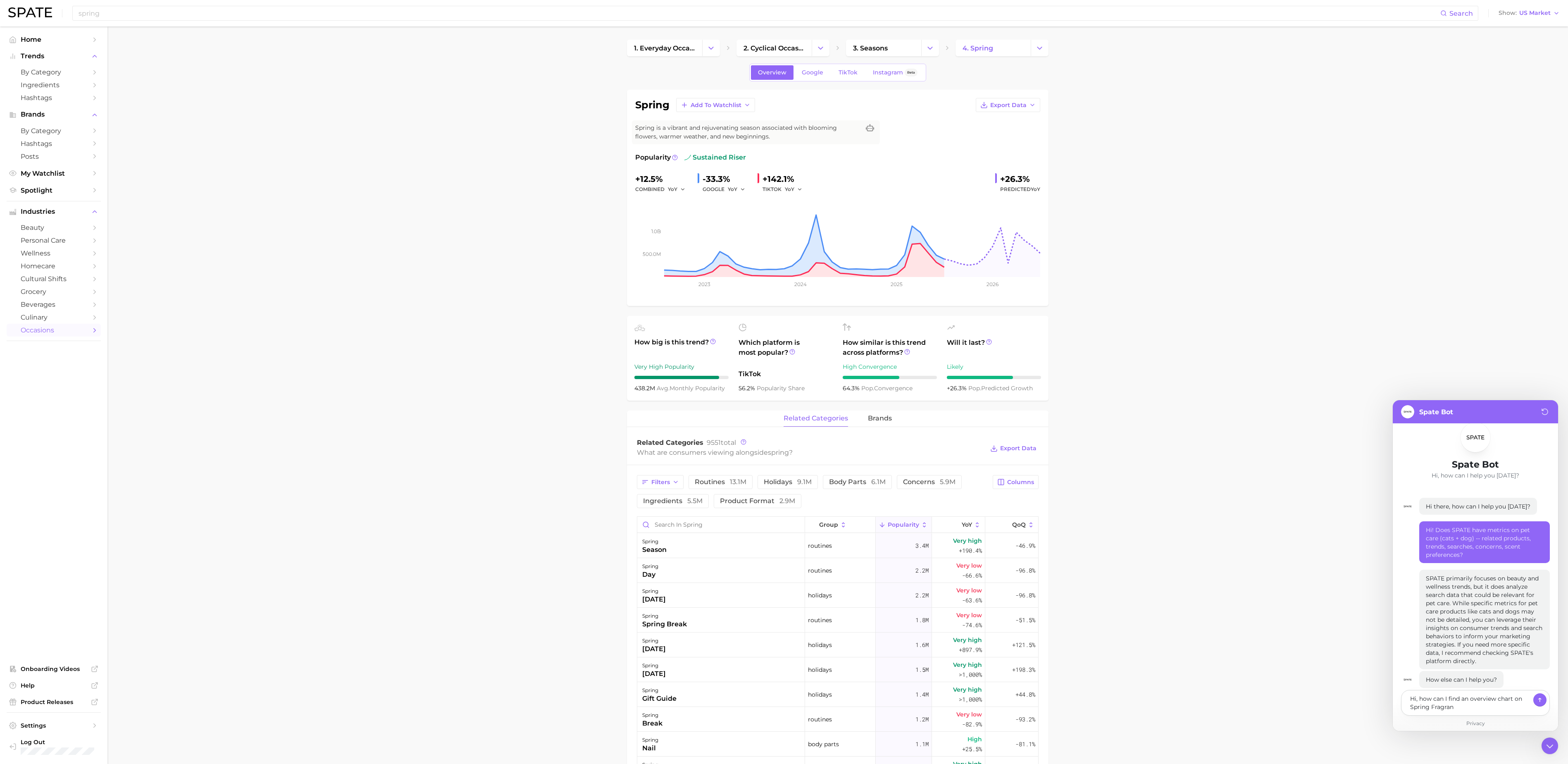
type textarea "Hi, how can I find an overview chart on Spring Fragranc"
type textarea "x"
type textarea "Hi, how can I find an overview chart on Spring Fragrance"
type textarea "x"
type textarea "Hi, how can I find an overview chart on Spring Fragrance?"
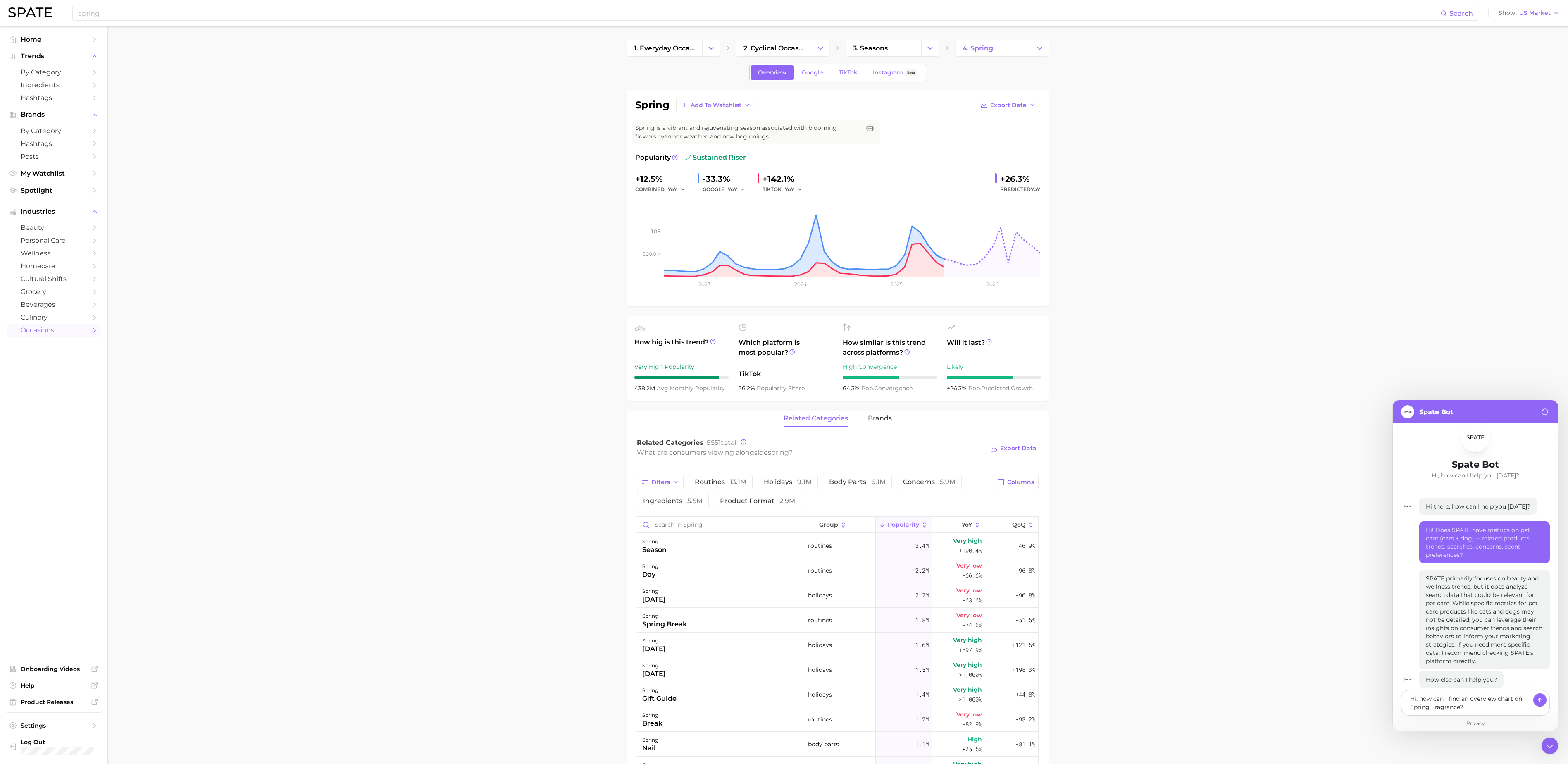
type textarea "x"
type textarea "Hi, how can I find an overview chart on Spring Fragrance?"
type textarea "x"
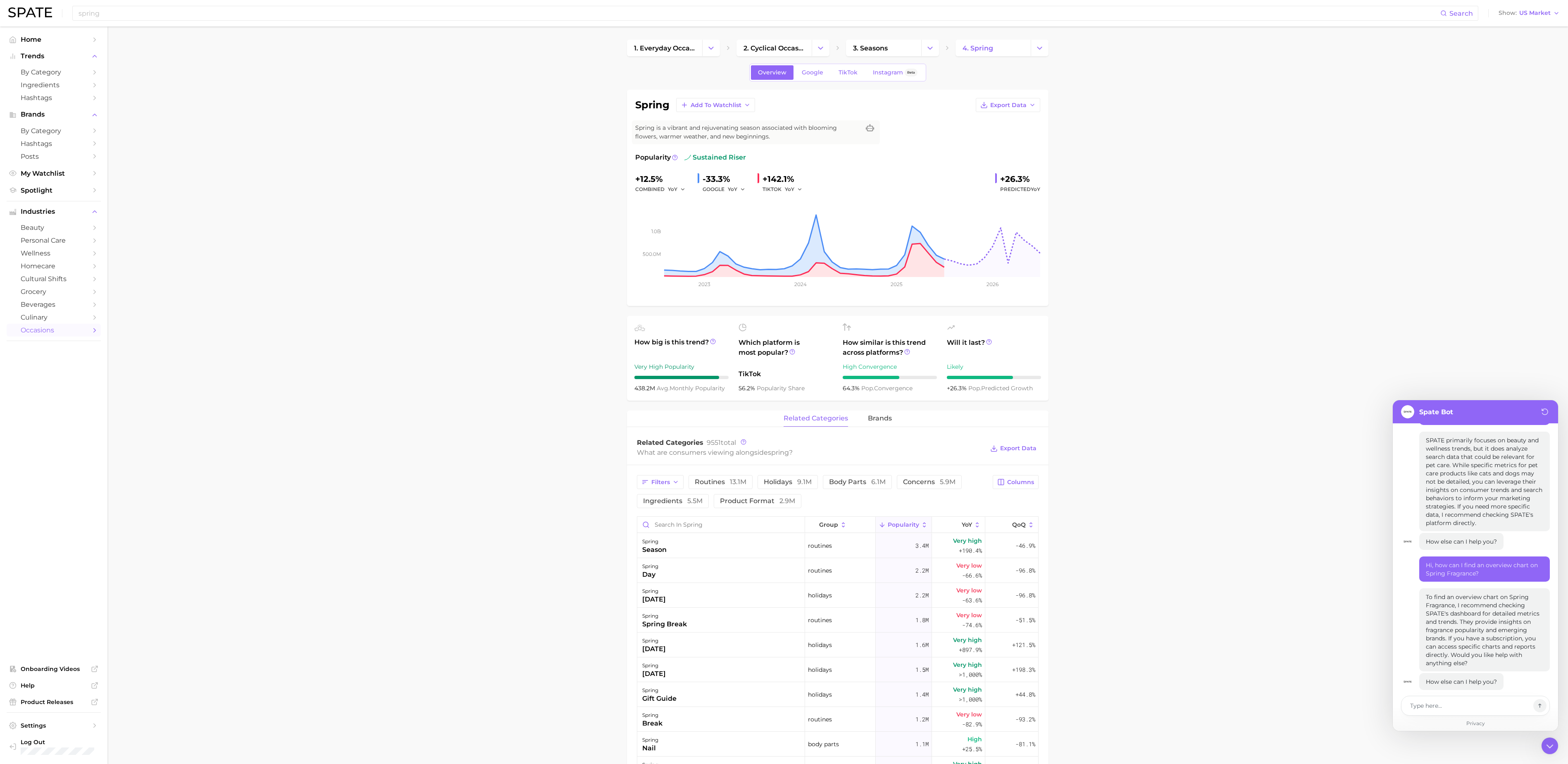
scroll to position [160, 0]
click at [1442, 704] on textarea at bounding box center [1470, 706] width 120 height 11
type textarea "x"
type textarea "s"
type textarea "x"
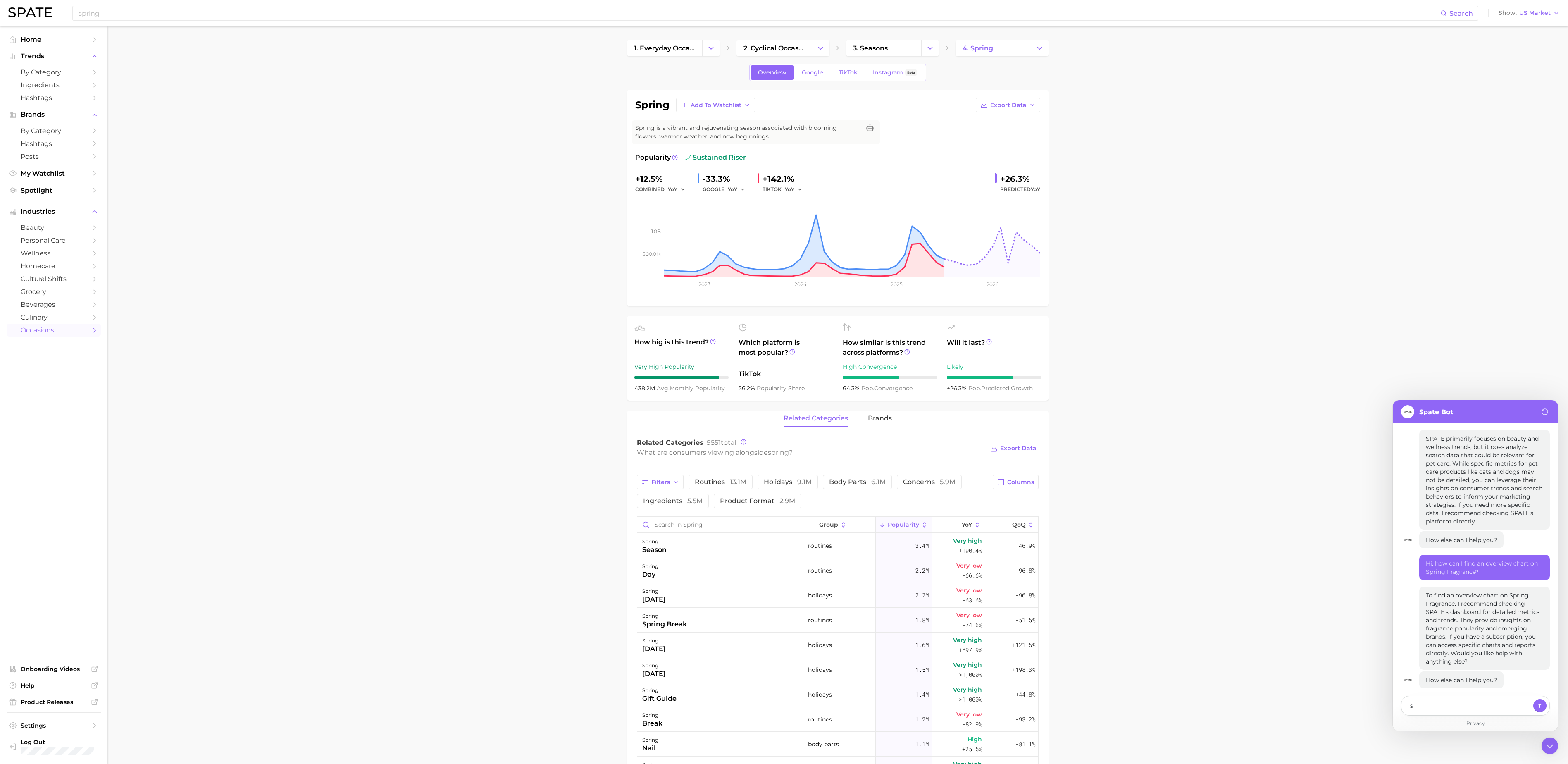
type textarea "sp"
type textarea "x"
type textarea "spe"
type textarea "x"
type textarea "spea"
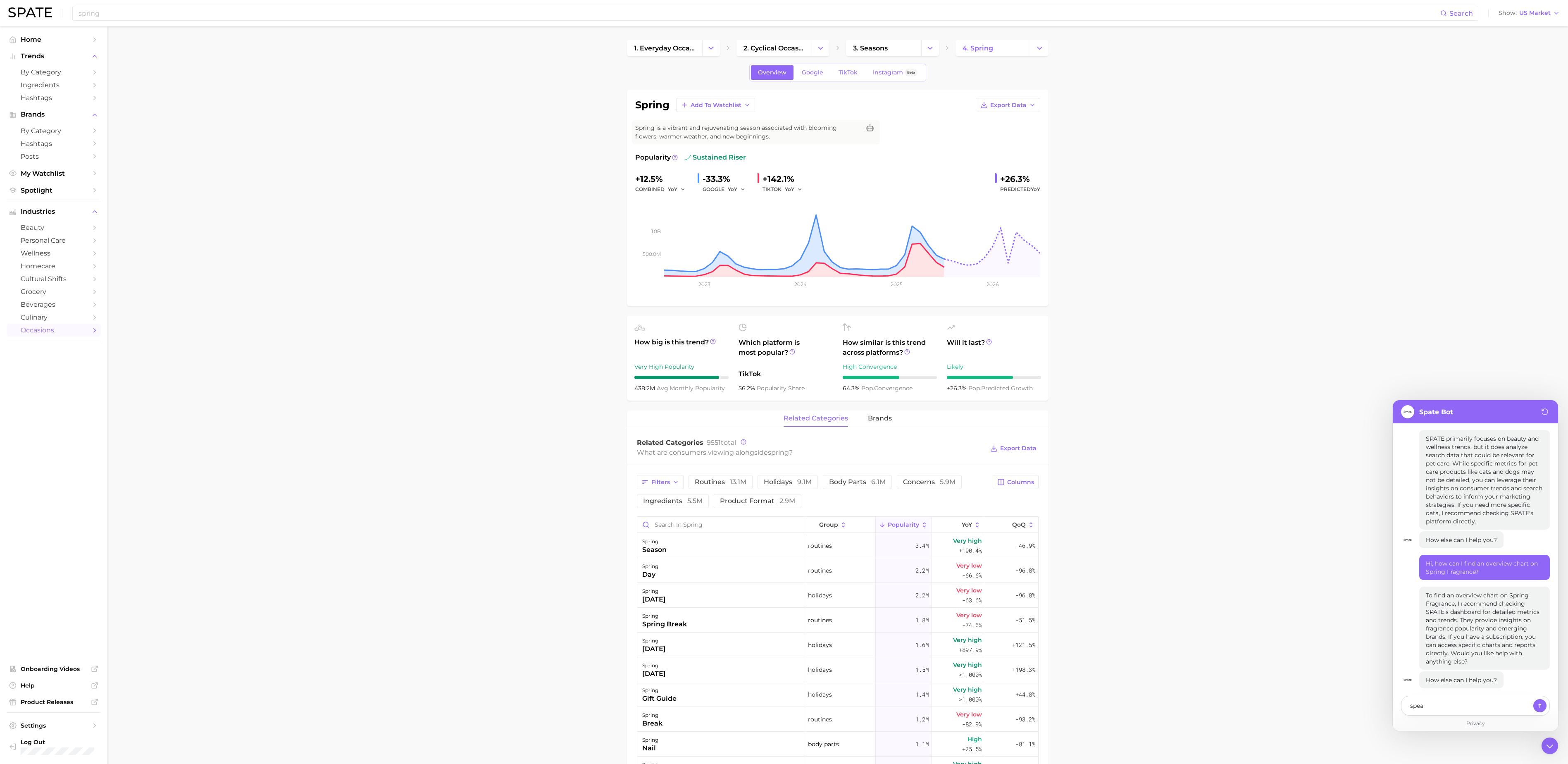
type textarea "x"
type textarea "speak"
type textarea "x"
type textarea "speak to"
type textarea "x"
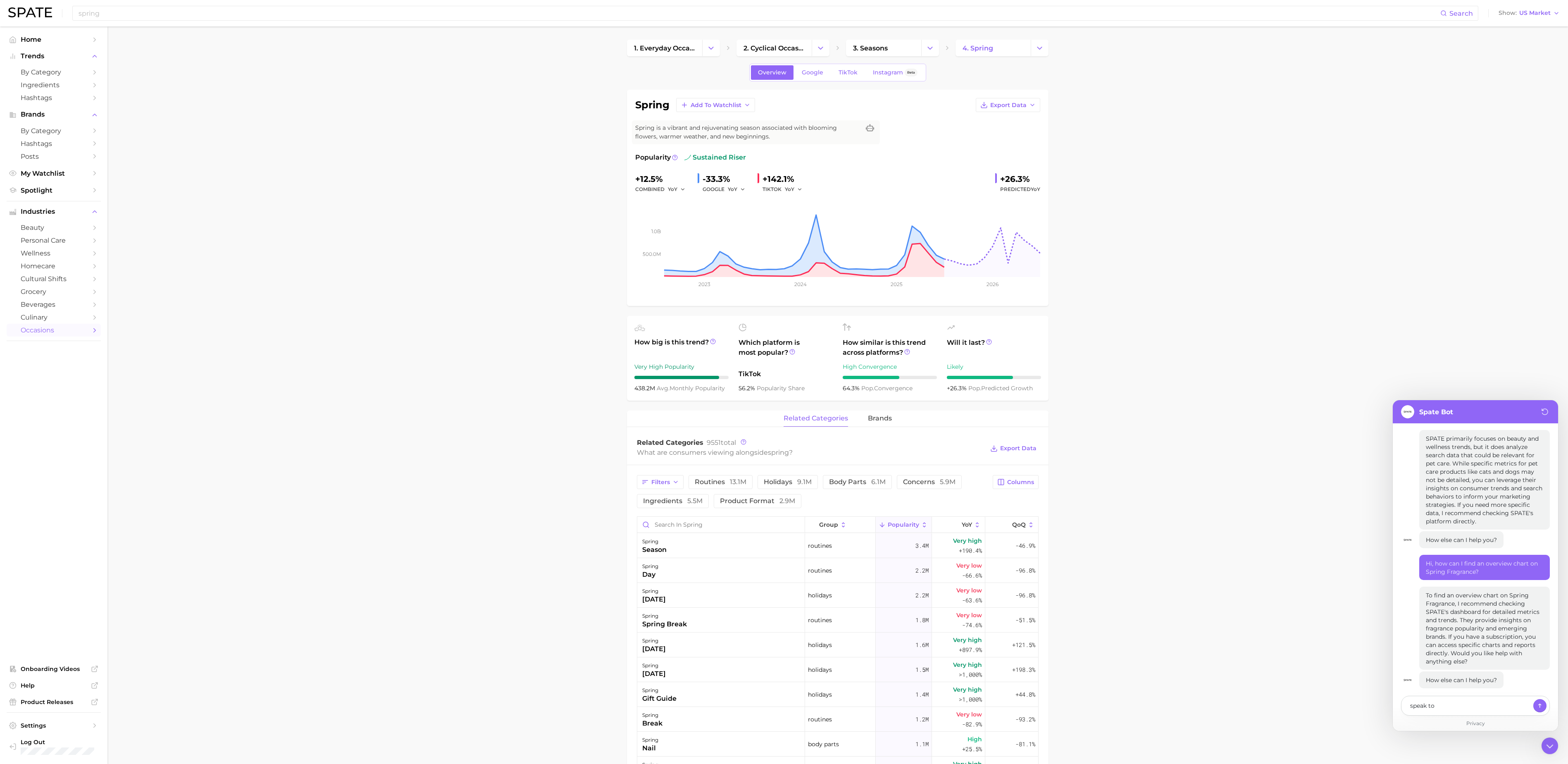
type textarea "speak to"
type textarea "x"
type textarea "speak to s"
type textarea "x"
type textarea "speak to so"
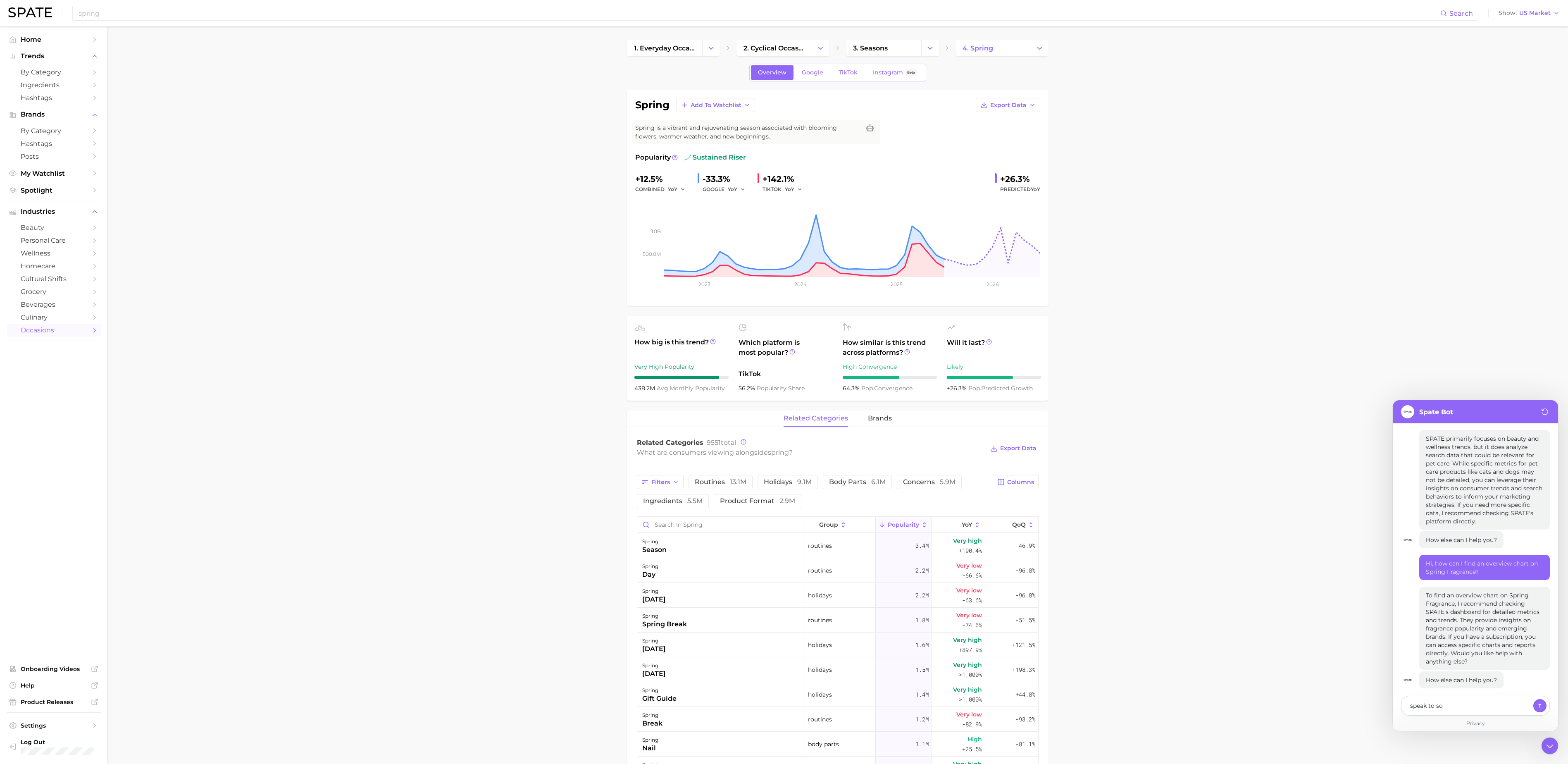
type textarea "x"
type textarea "speak to som"
type textarea "x"
type textarea "speak to some"
type textarea "x"
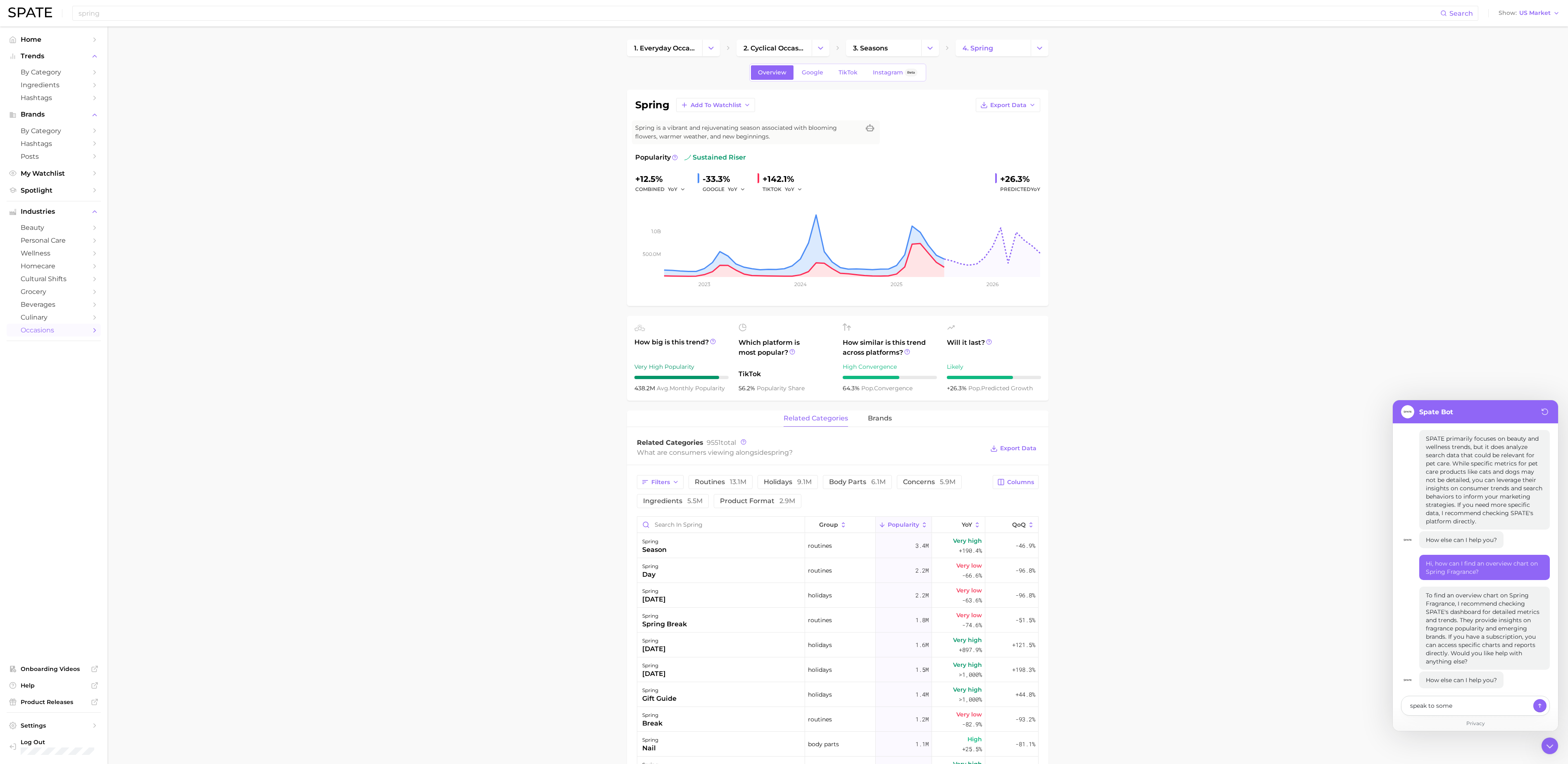
type textarea "speak to someo"
type textarea "x"
type textarea "speak to someon"
type textarea "x"
type textarea "speak to someone"
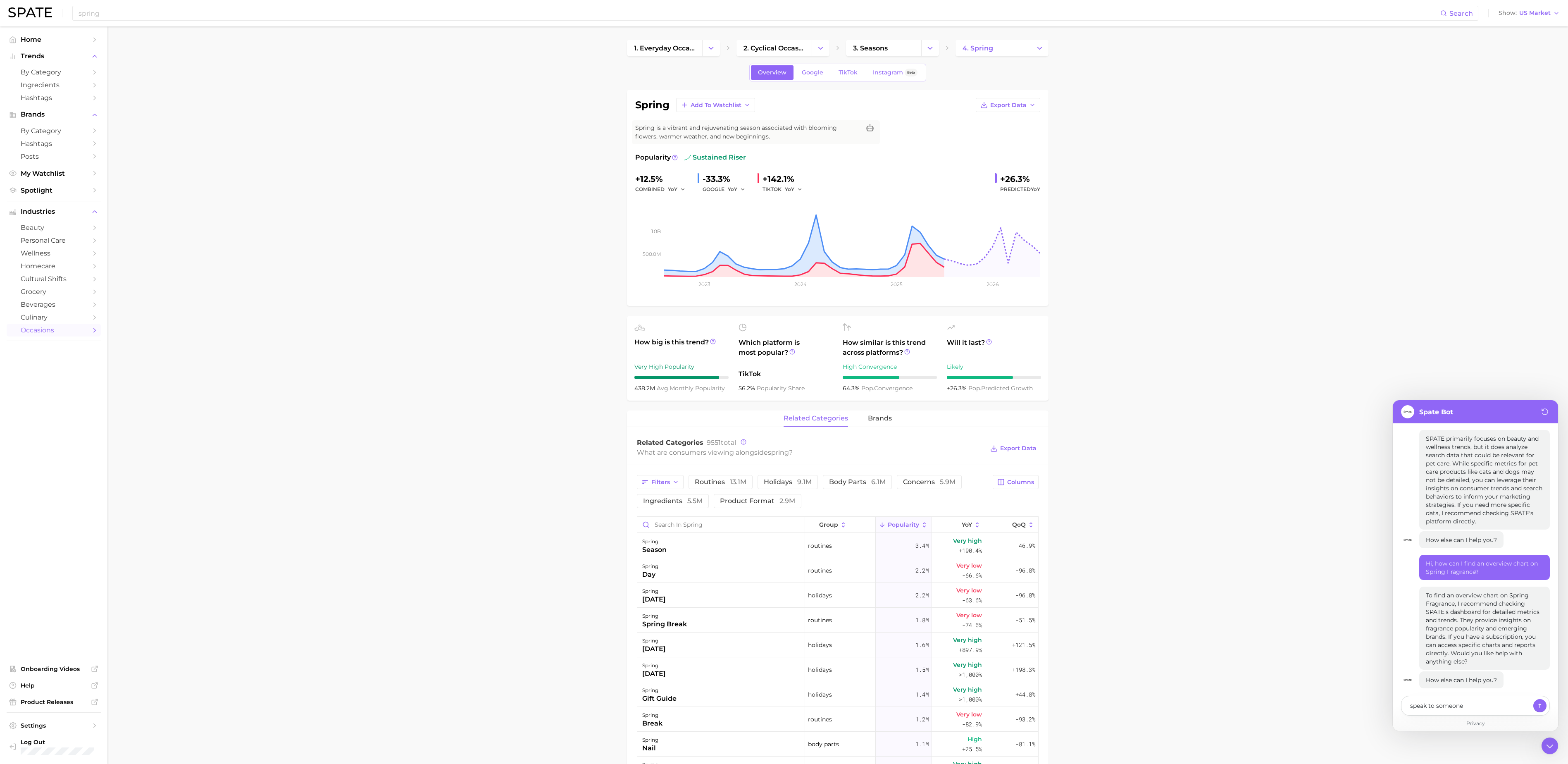
type textarea "x"
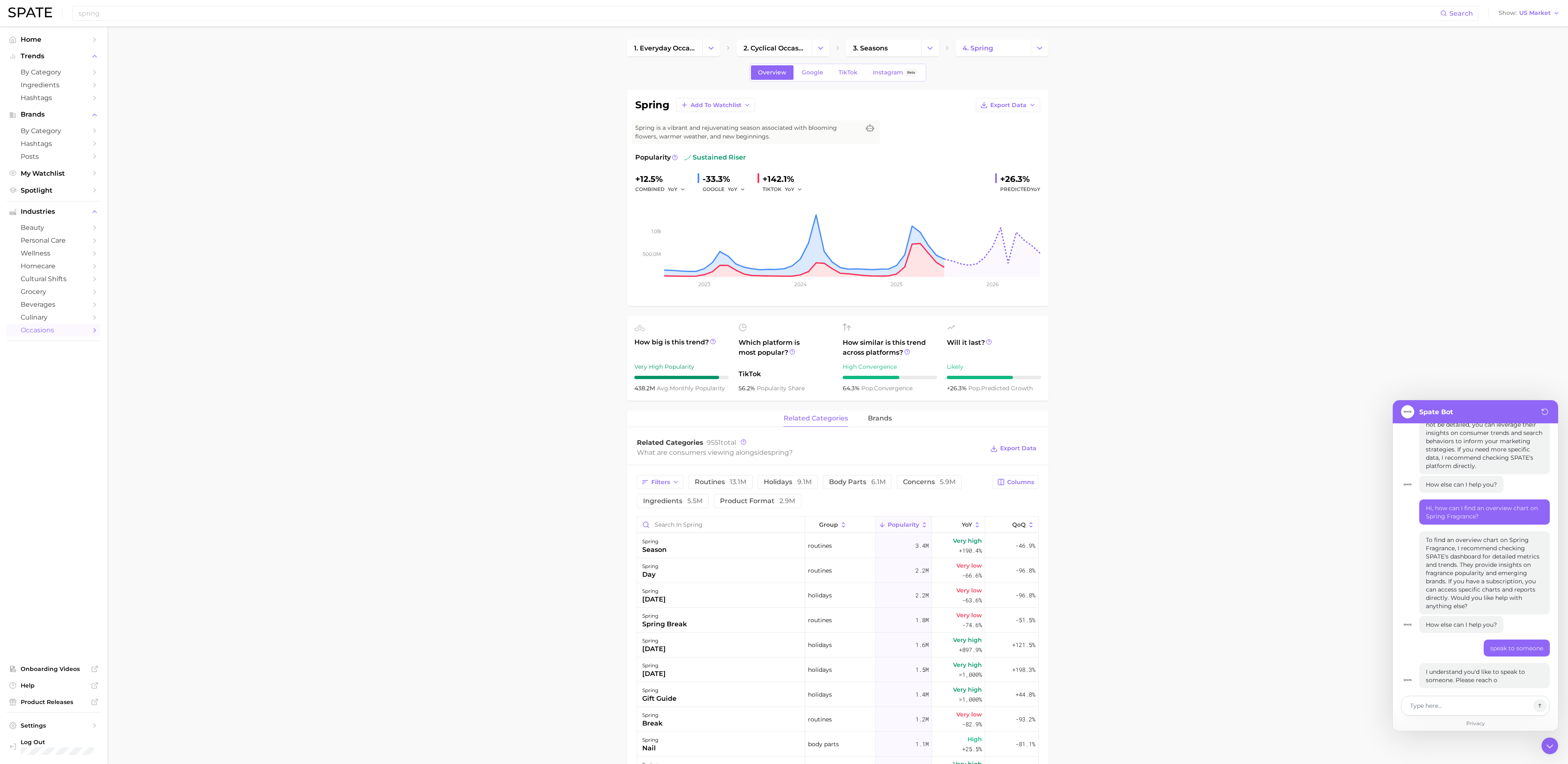
type textarea "x"
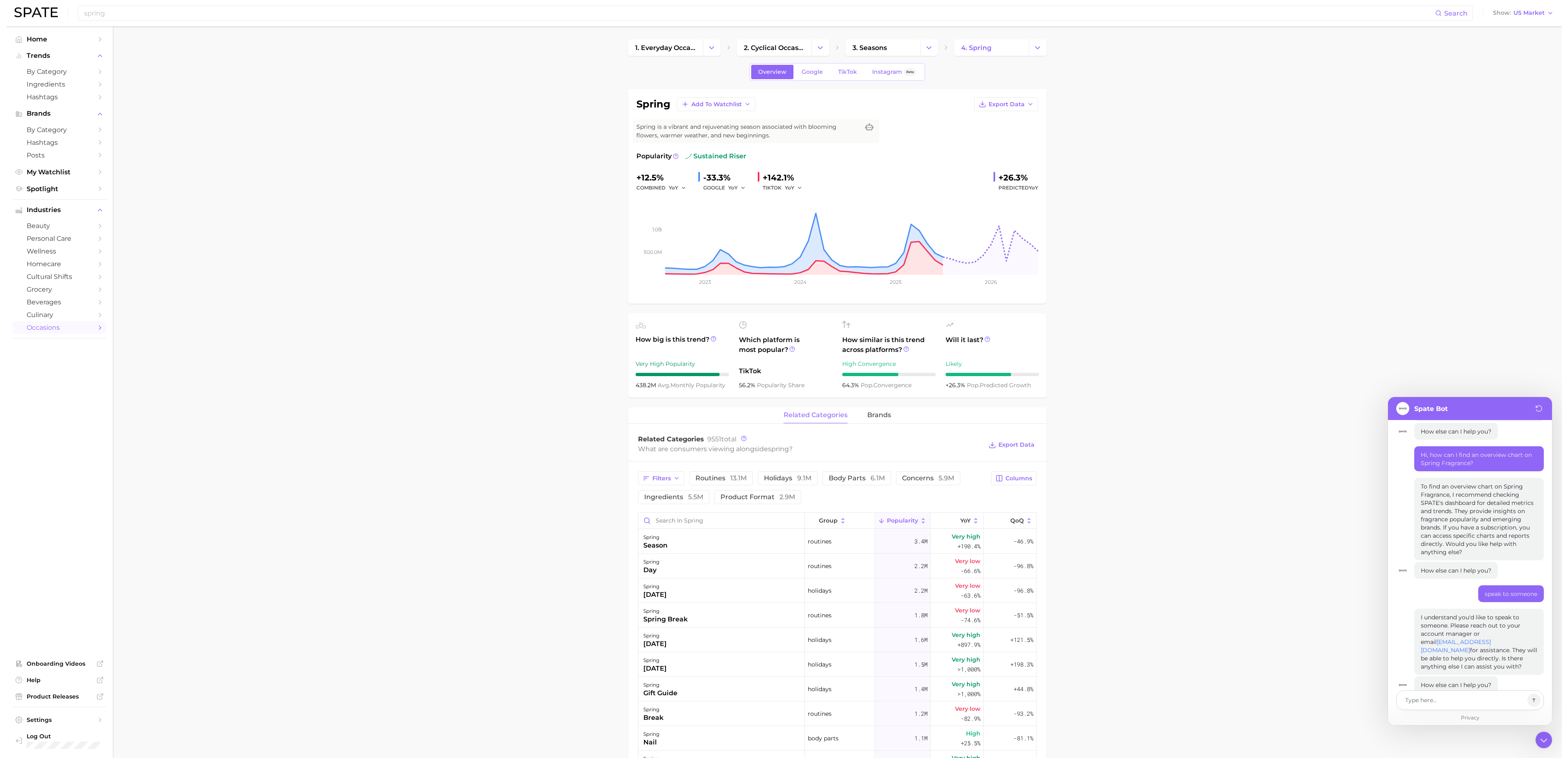
scroll to position [266, 0]
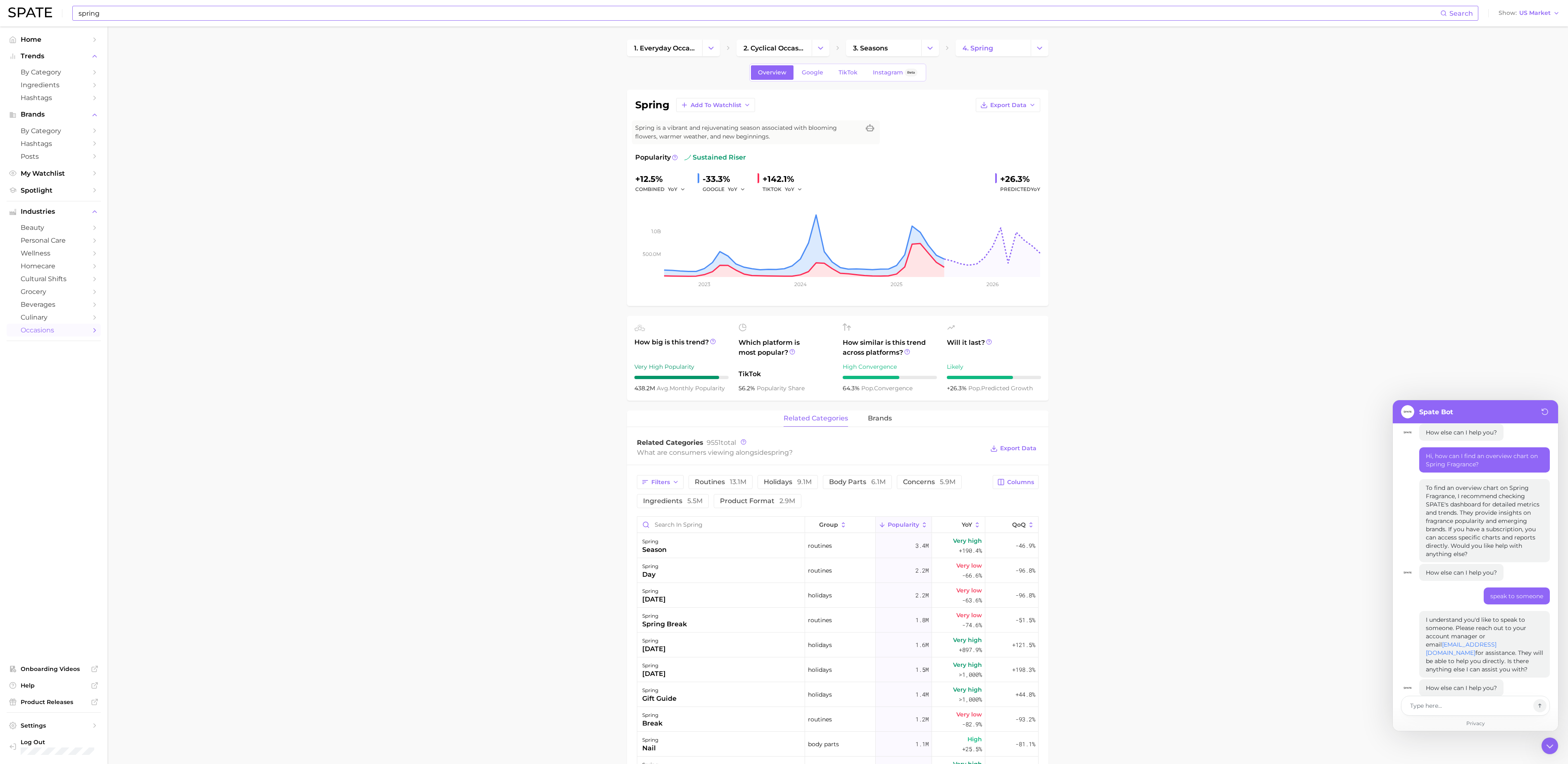
click at [436, 12] on input "spring" at bounding box center [759, 13] width 1362 height 14
click at [120, 18] on input "spring perfume" at bounding box center [759, 13] width 1362 height 14
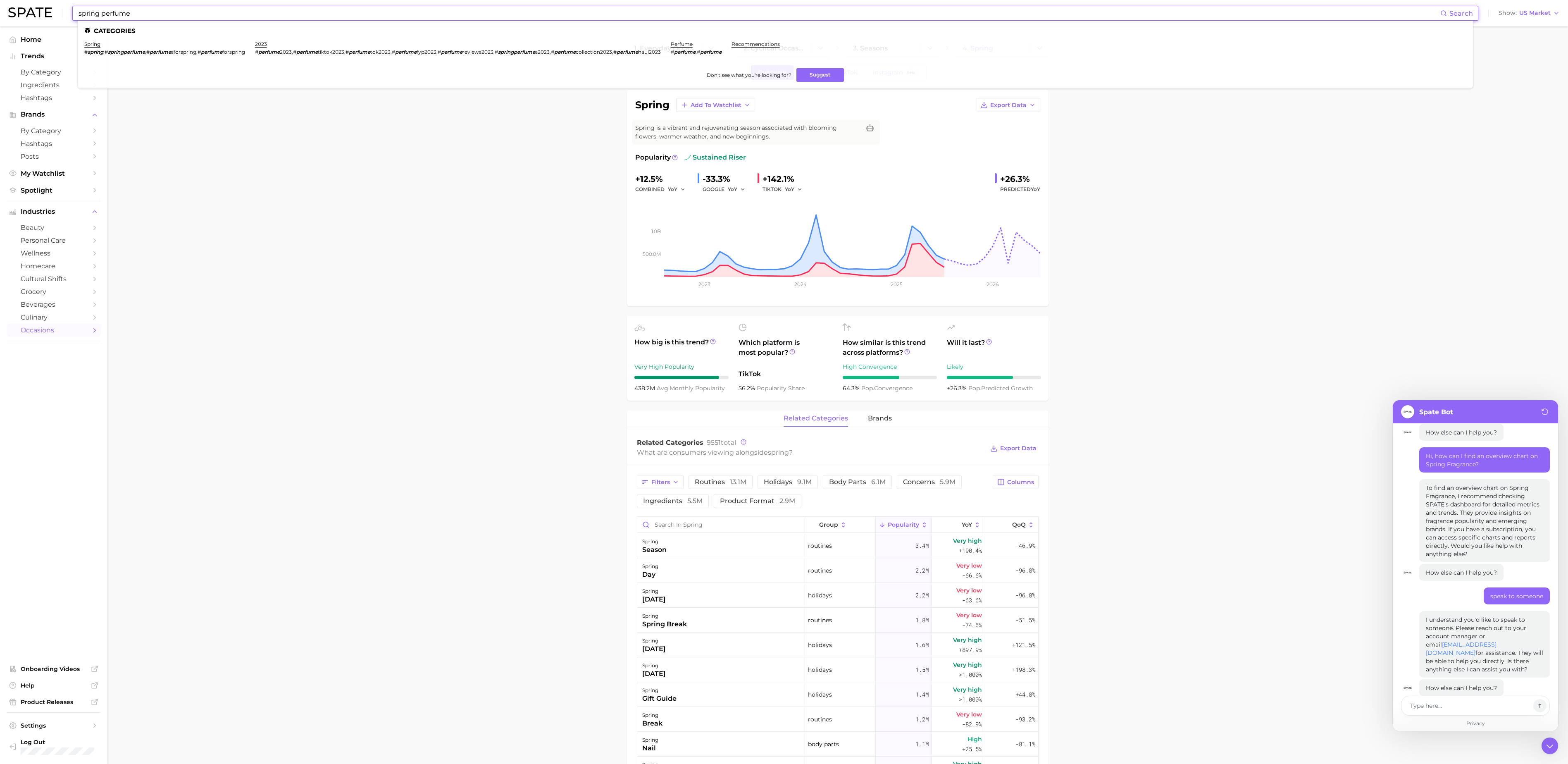
click at [120, 18] on input "spring perfume" at bounding box center [759, 13] width 1362 height 14
type input "s"
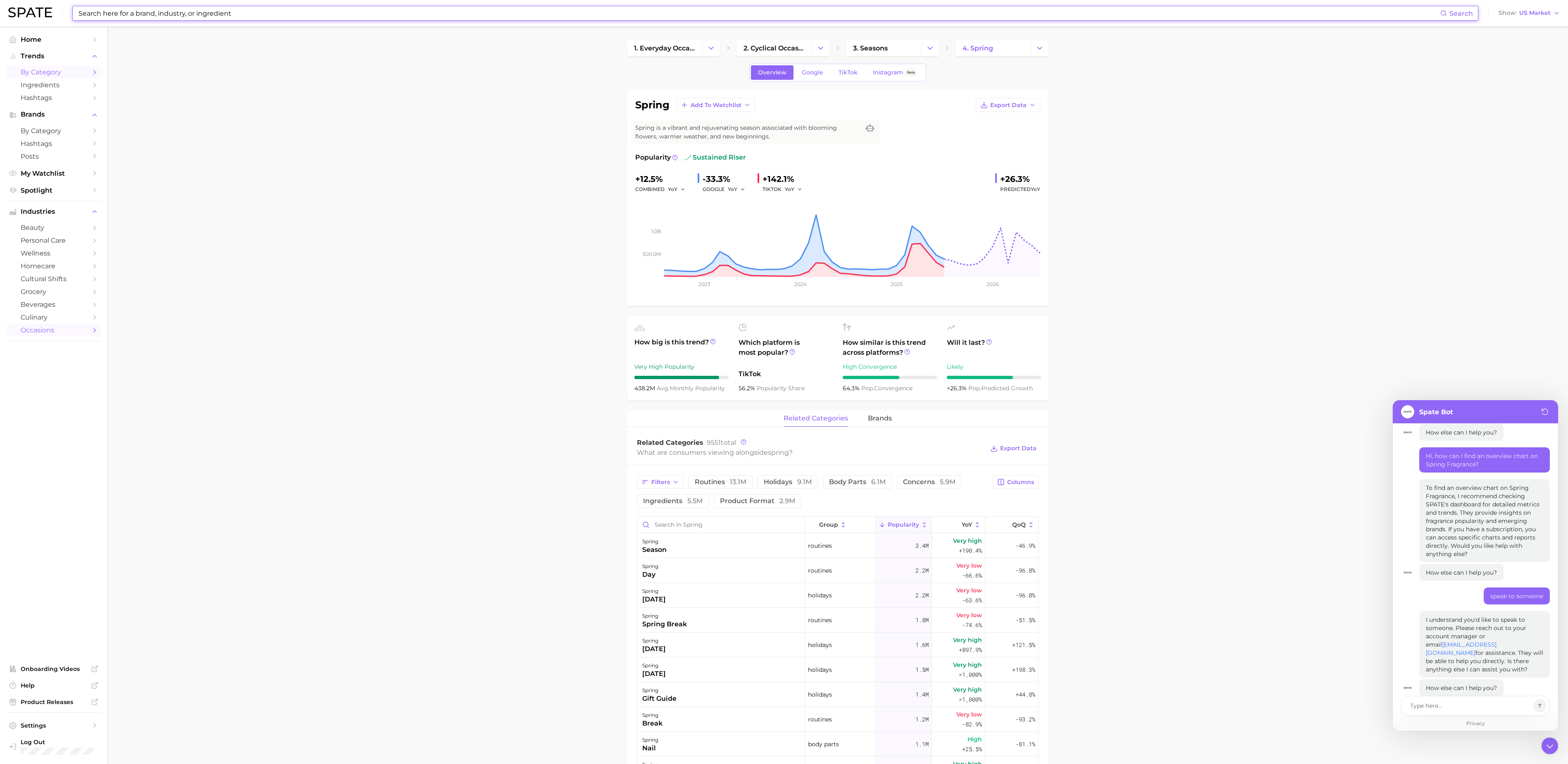
click at [53, 71] on span "by Category" at bounding box center [54, 72] width 66 height 8
